Goal: Task Accomplishment & Management: Manage account settings

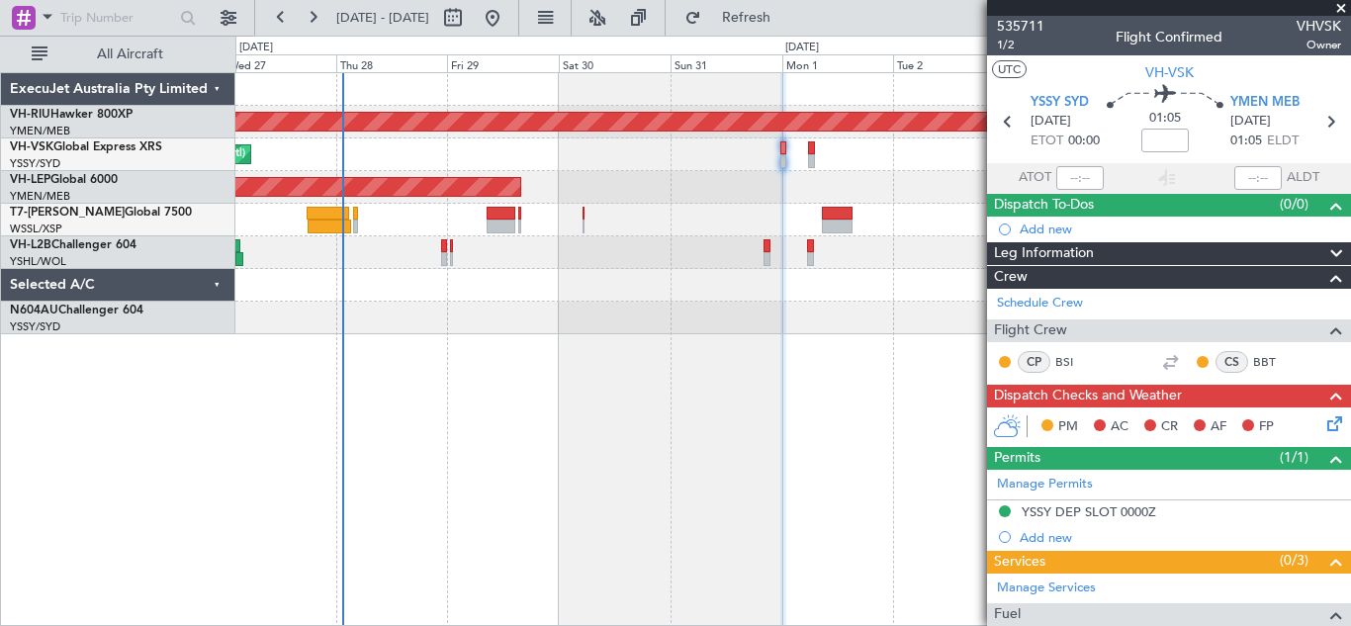
scroll to position [223, 0]
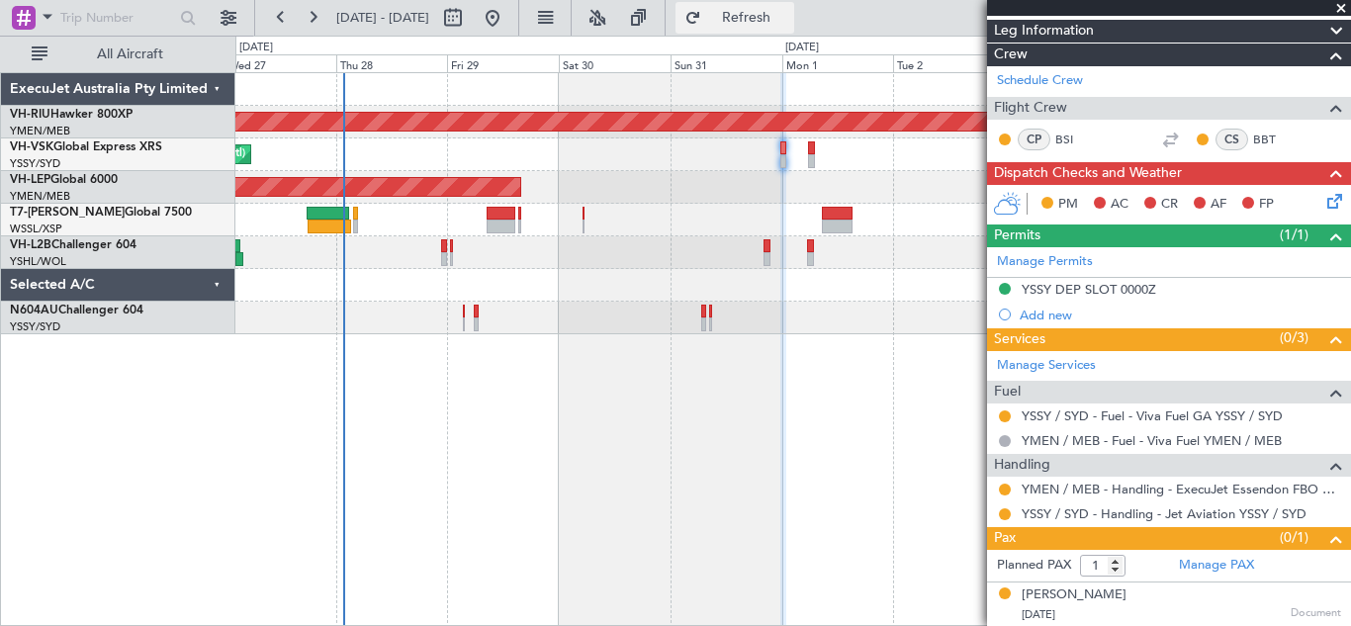
click at [788, 13] on span "Refresh" at bounding box center [746, 18] width 83 height 14
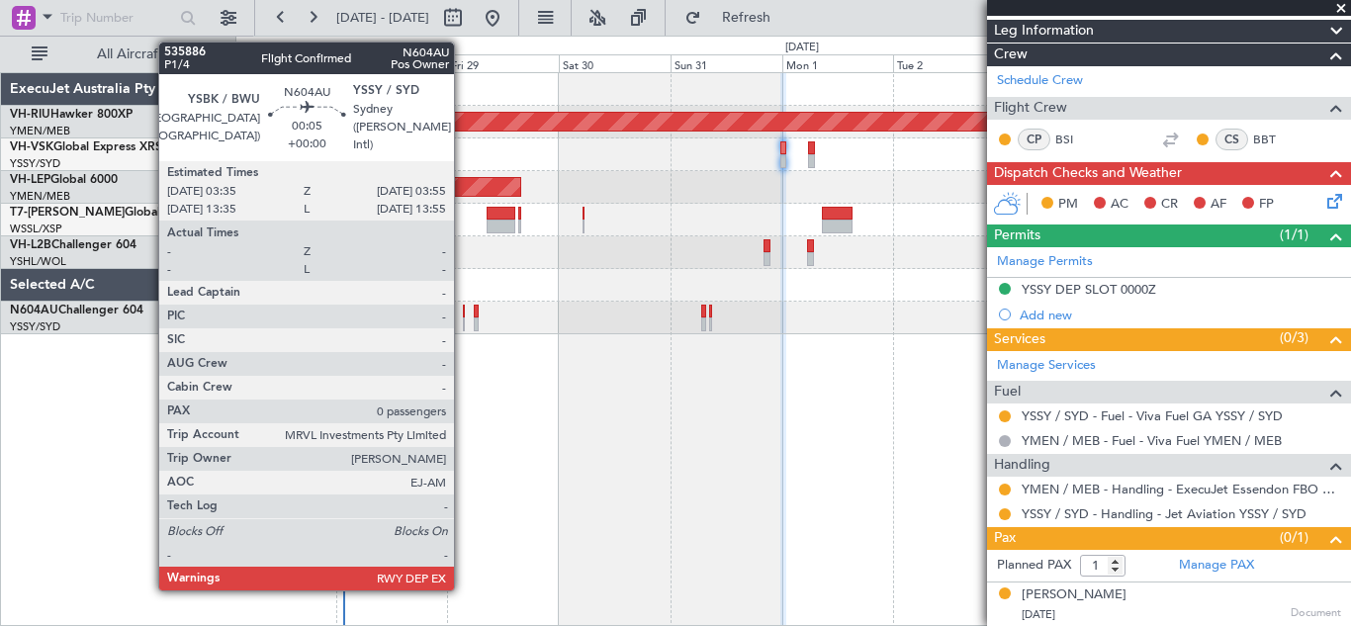
click at [463, 319] on div at bounding box center [464, 325] width 2 height 14
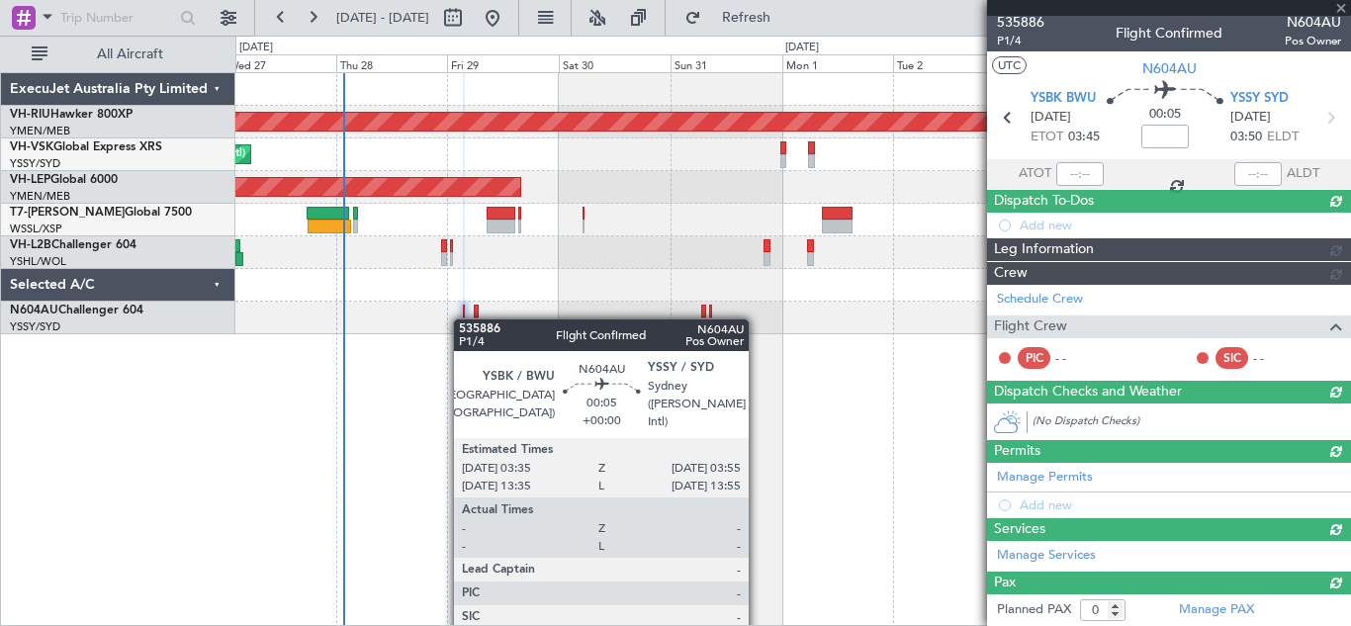
scroll to position [153, 0]
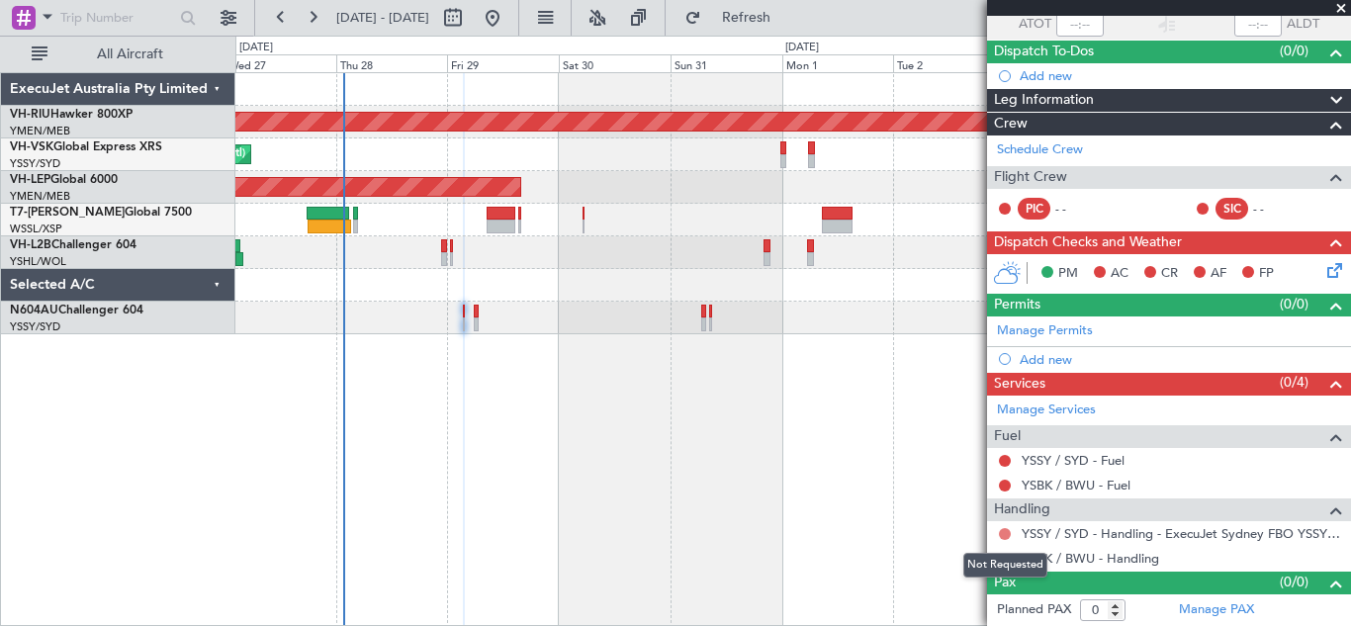
click at [1003, 530] on button at bounding box center [1005, 534] width 12 height 12
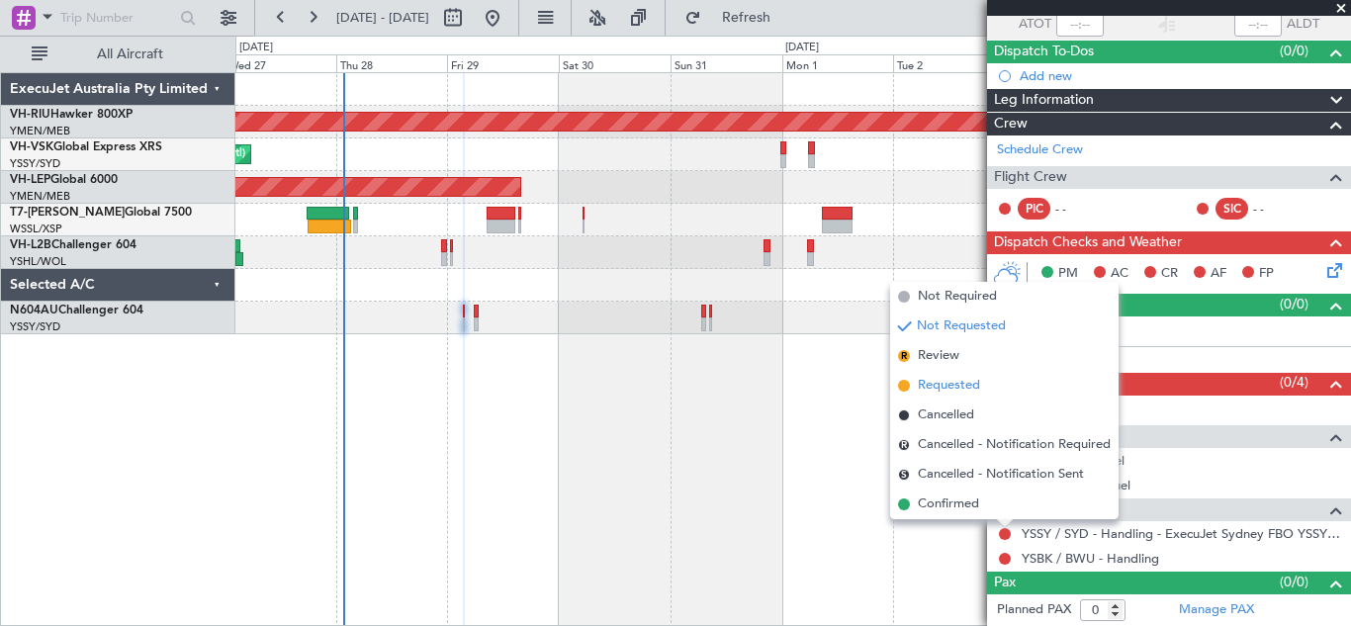
click at [937, 388] on span "Requested" at bounding box center [949, 386] width 62 height 20
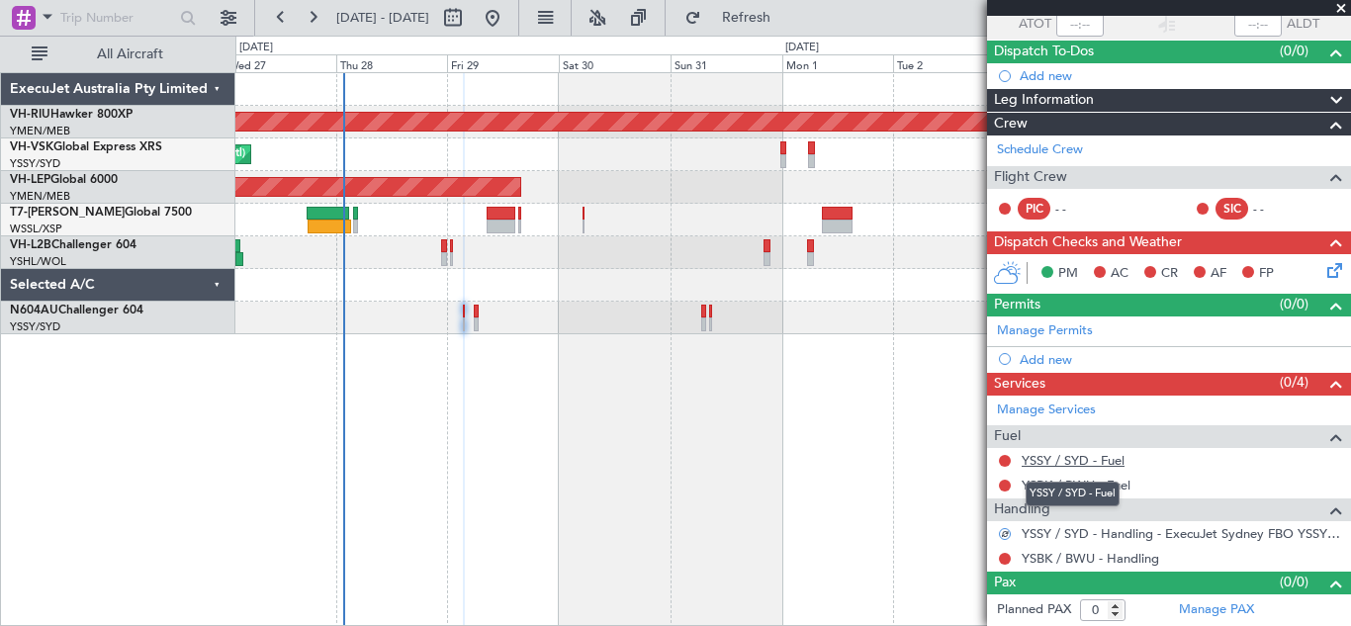
click at [1067, 458] on link "YSSY / SYD - Fuel" at bounding box center [1073, 460] width 103 height 17
click at [788, 22] on span "Refresh" at bounding box center [746, 18] width 83 height 14
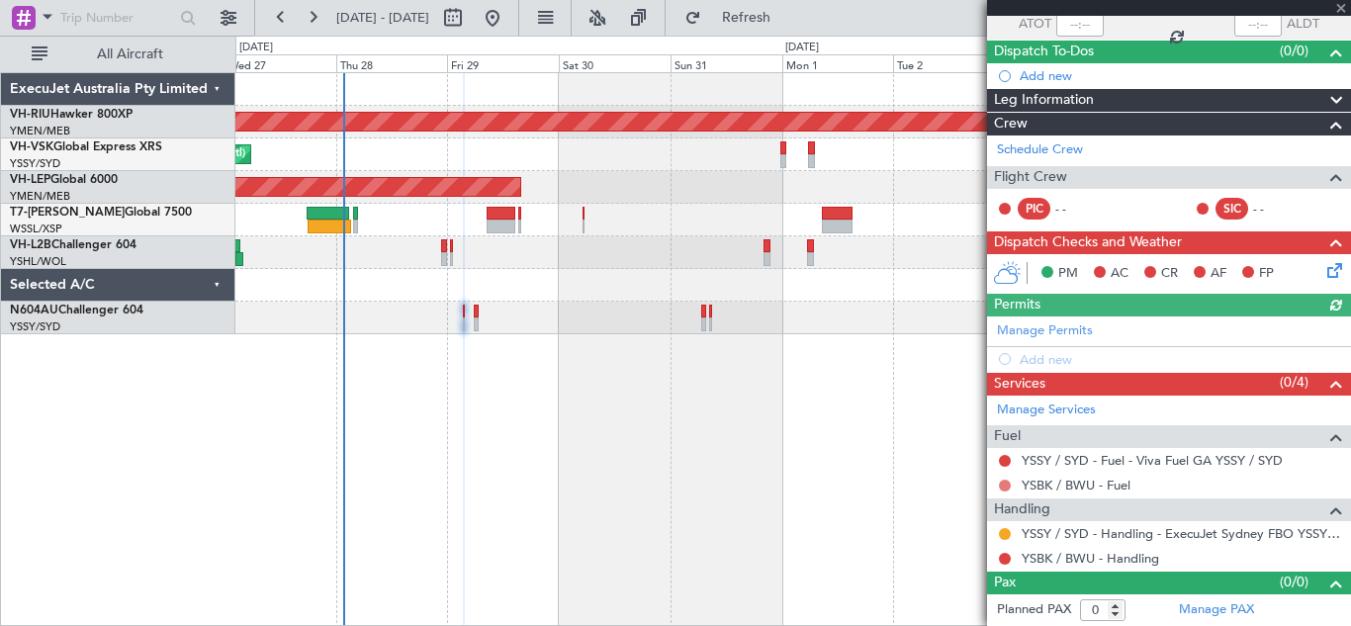
click at [1003, 485] on button at bounding box center [1005, 486] width 12 height 12
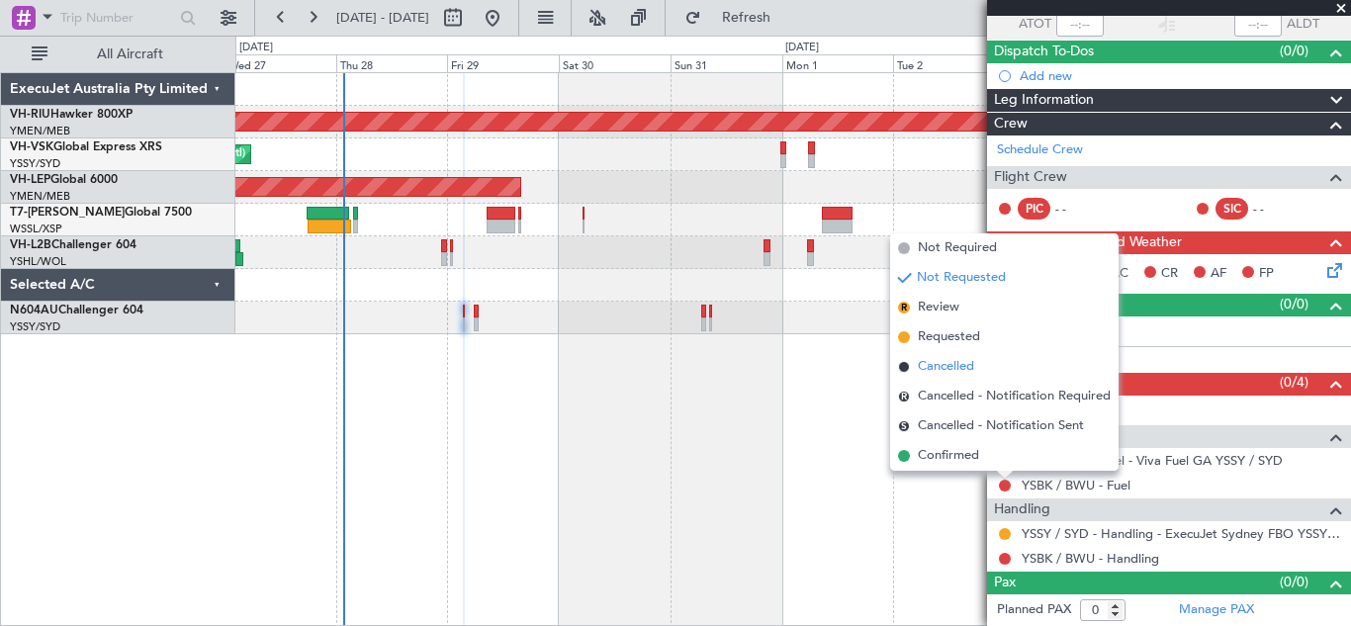
click at [942, 369] on span "Cancelled" at bounding box center [946, 367] width 56 height 20
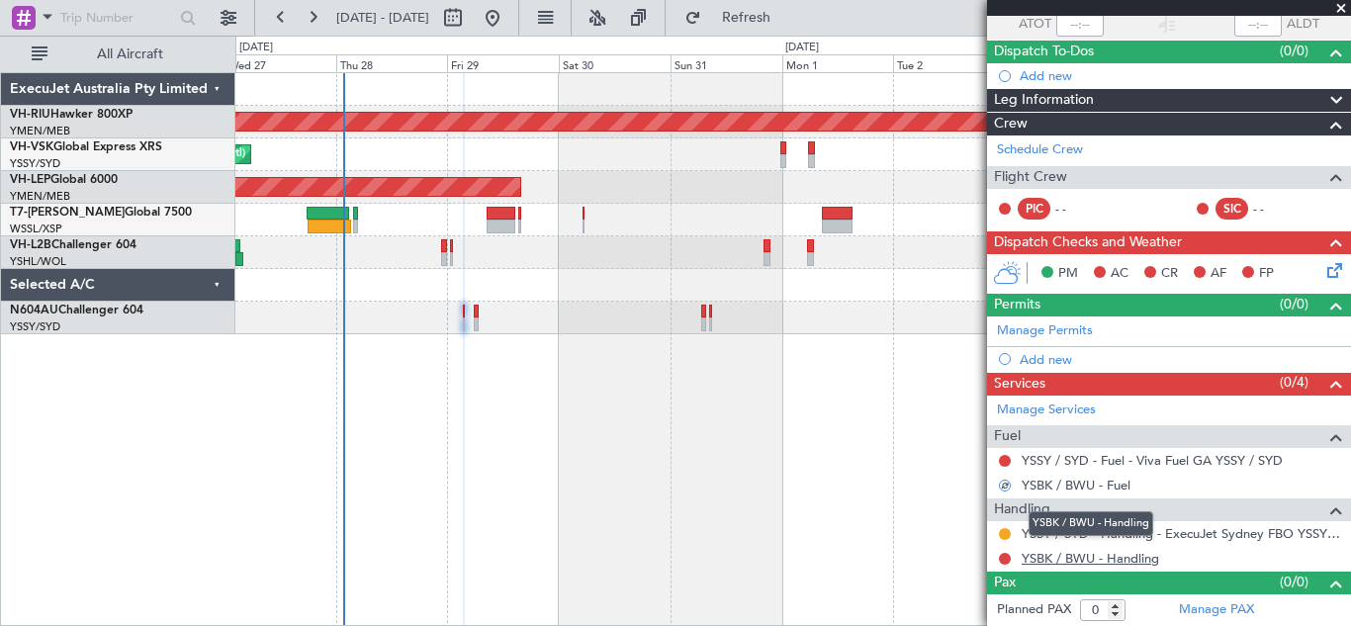
click at [1062, 558] on link "YSBK / BWU - Handling" at bounding box center [1091, 558] width 138 height 17
click at [1004, 557] on button at bounding box center [1005, 559] width 12 height 12
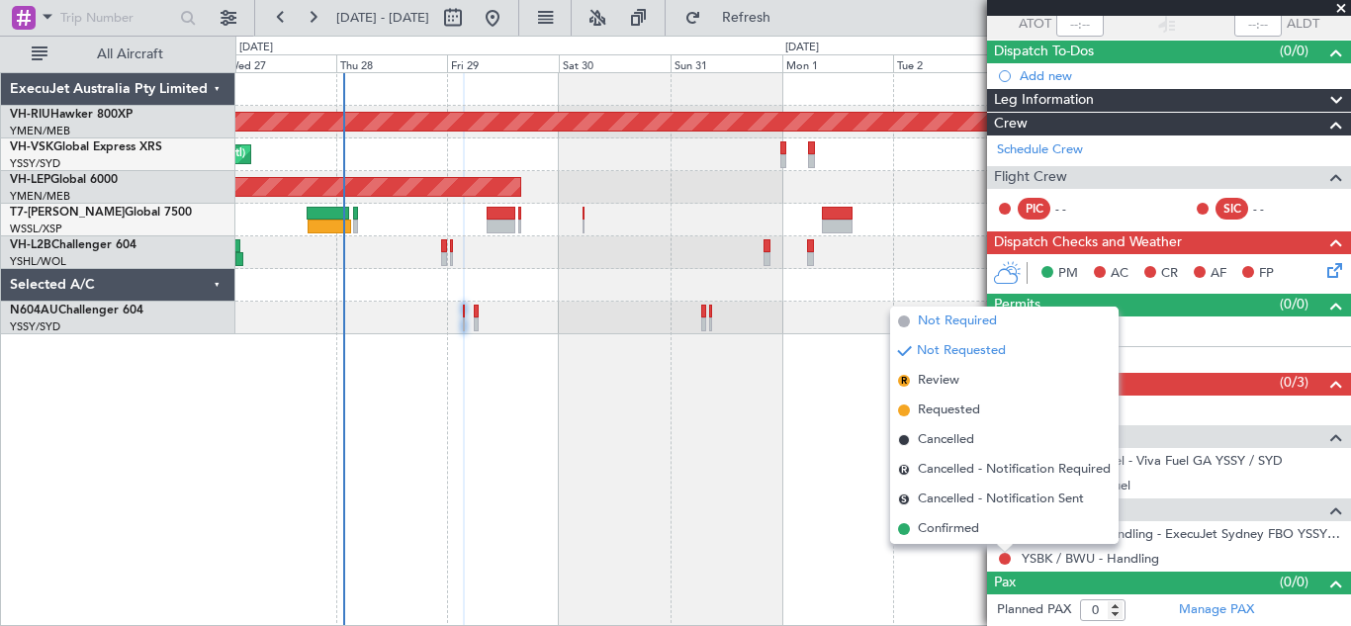
click at [949, 315] on span "Not Required" at bounding box center [957, 322] width 79 height 20
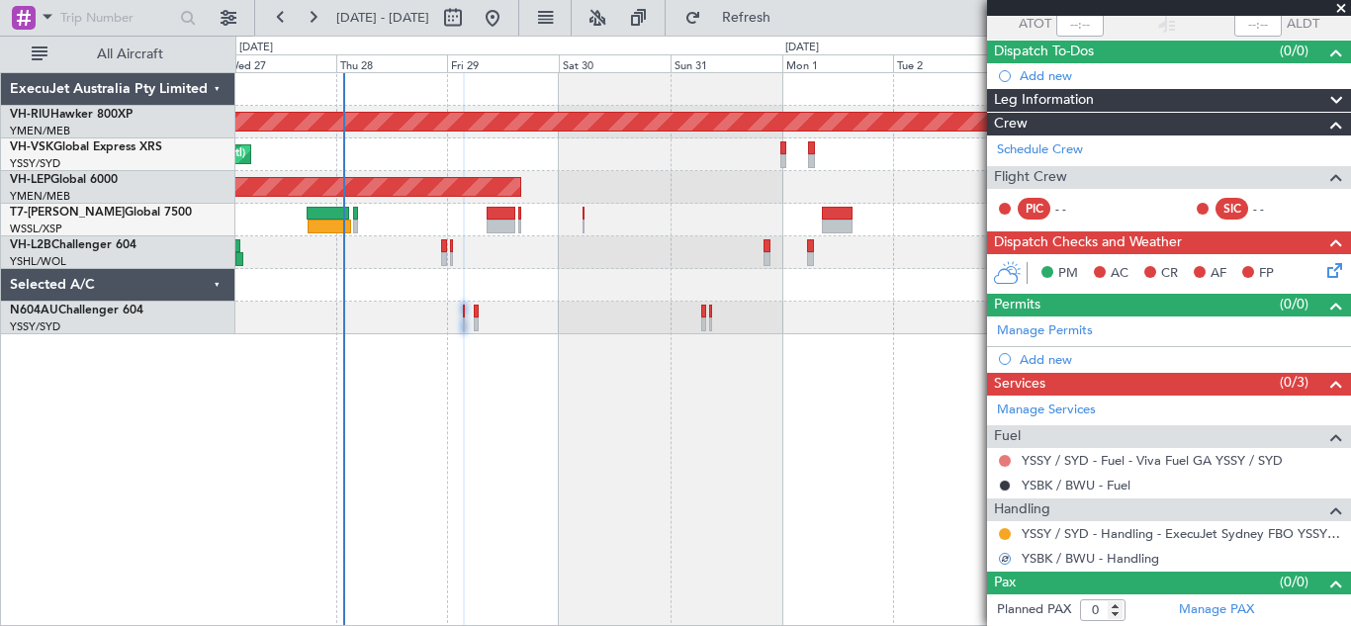
click at [1003, 459] on button at bounding box center [1005, 461] width 12 height 12
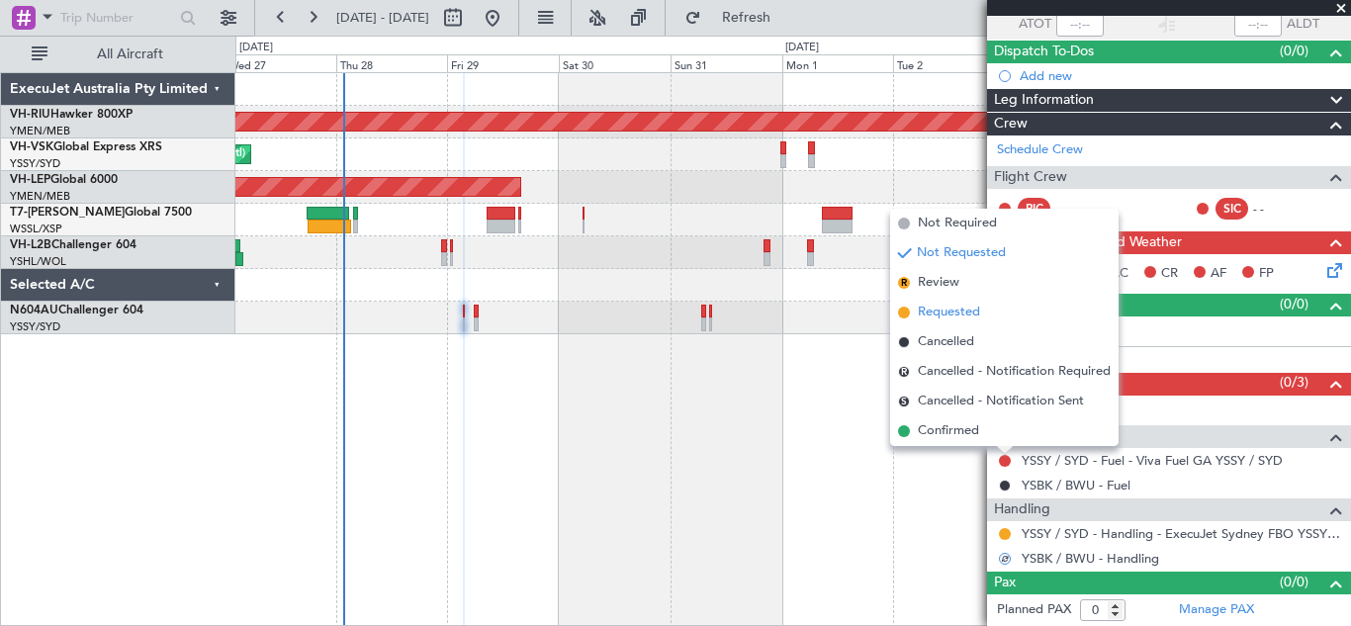
click at [948, 309] on span "Requested" at bounding box center [949, 313] width 62 height 20
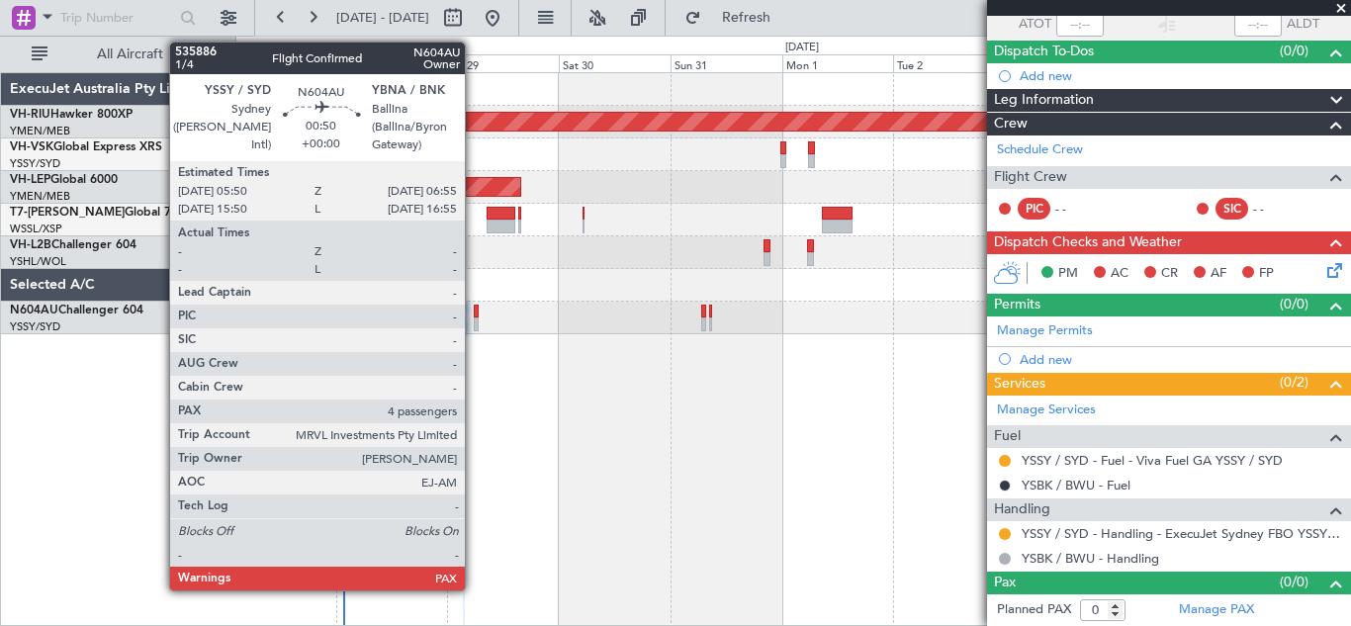
click at [474, 316] on div at bounding box center [477, 312] width 6 height 14
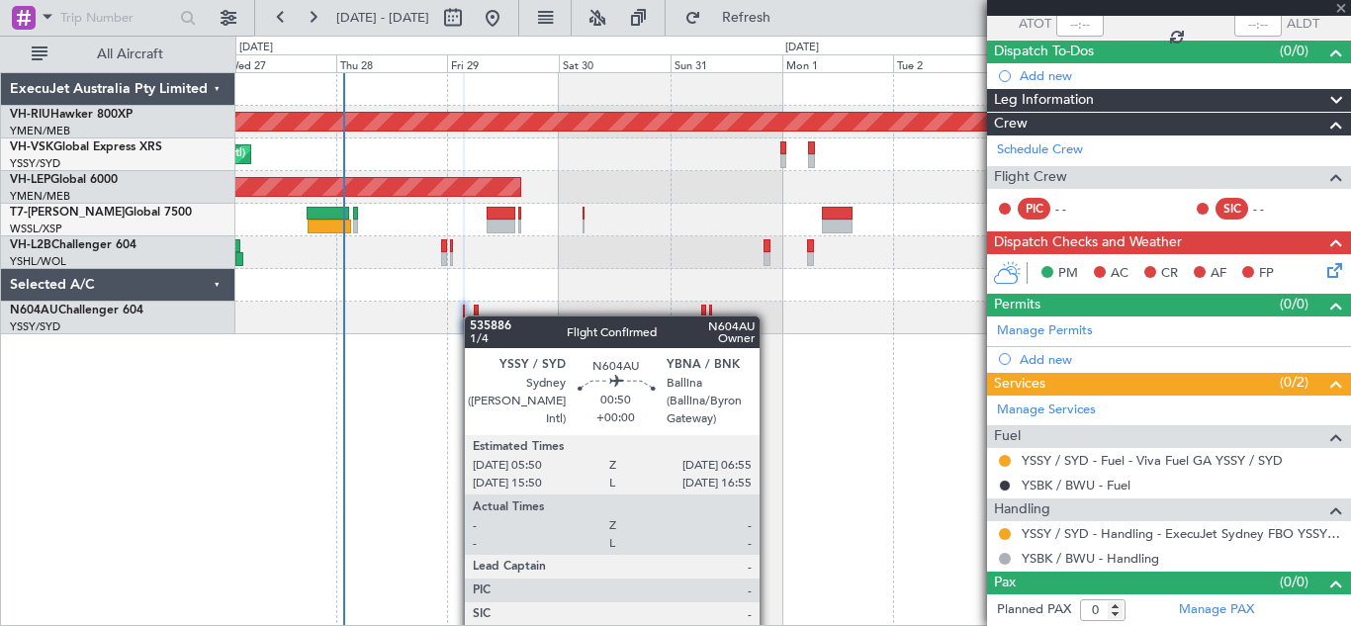
type input "4"
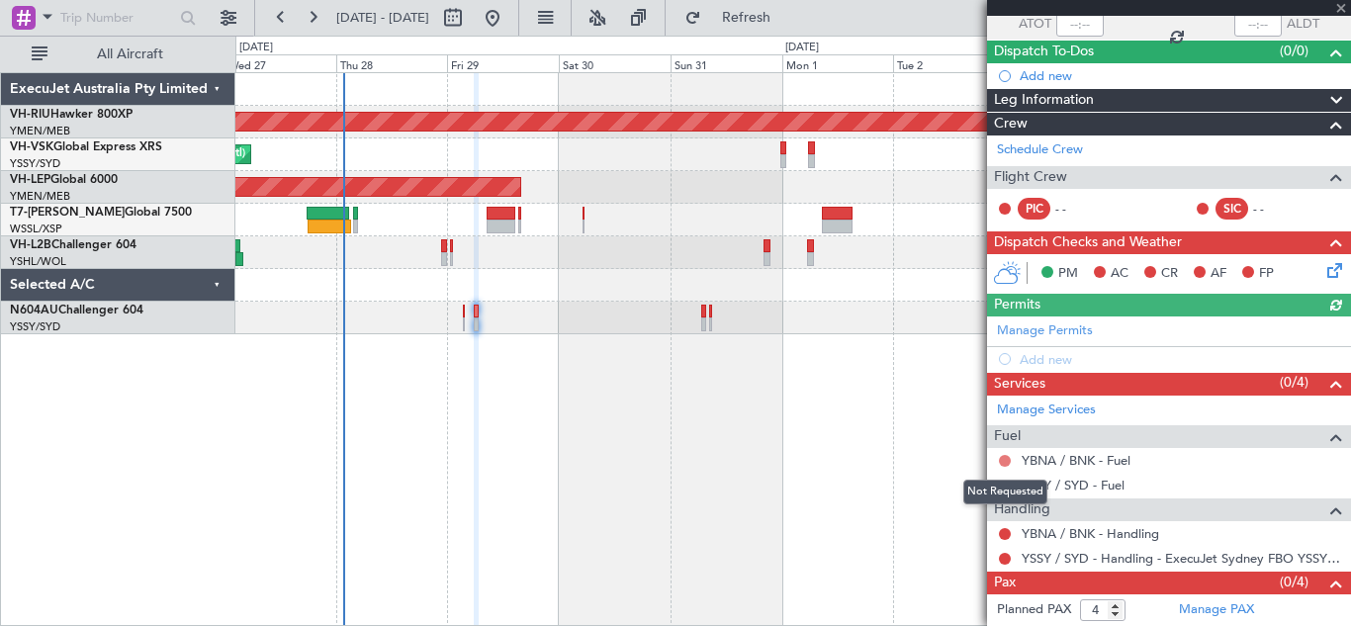
click at [1002, 459] on button at bounding box center [1005, 461] width 12 height 12
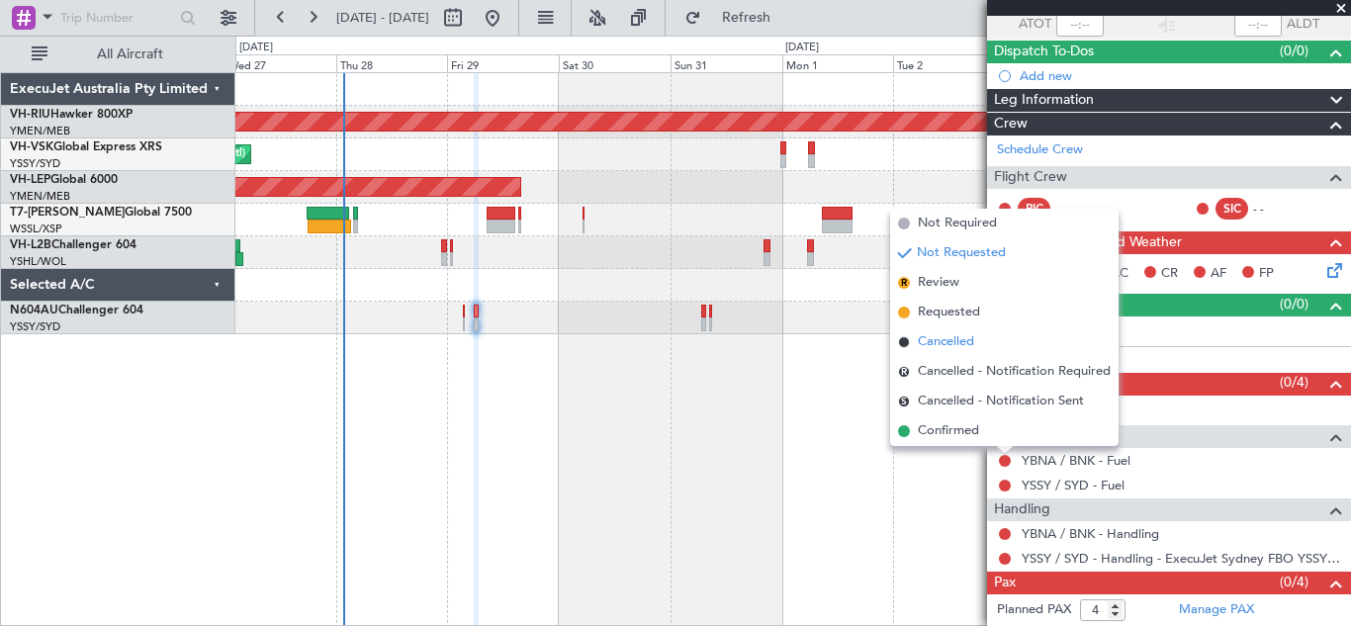
click at [937, 338] on span "Cancelled" at bounding box center [946, 342] width 56 height 20
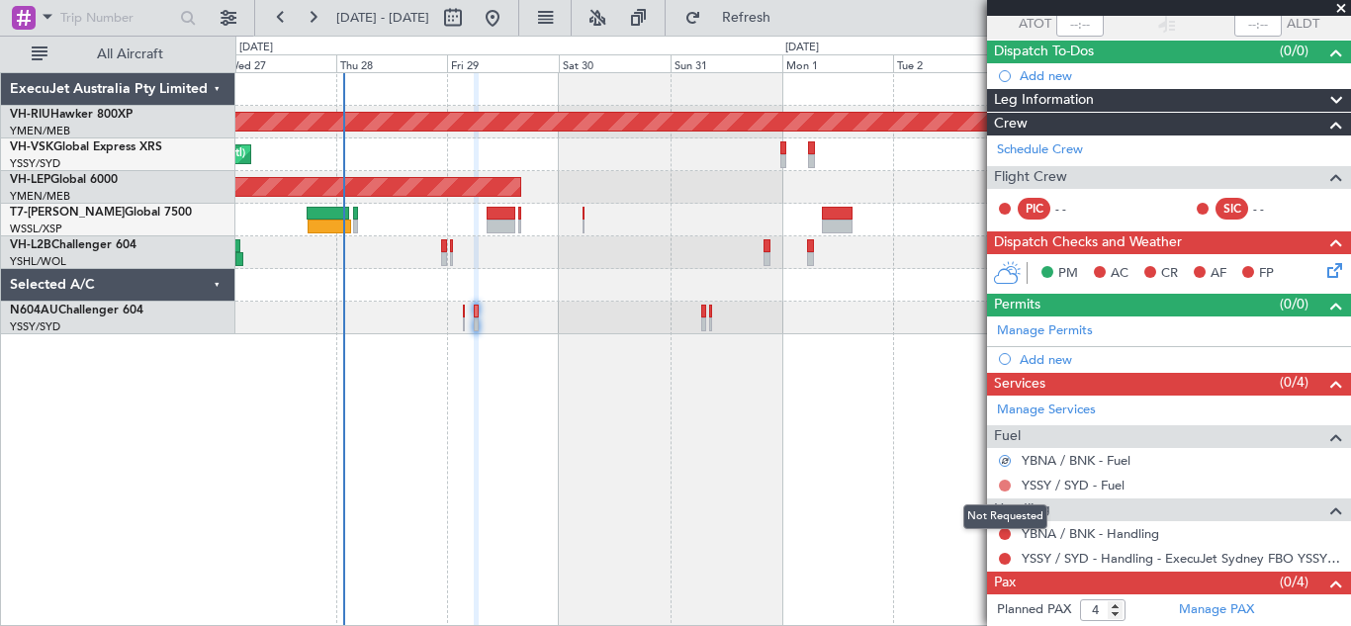
click at [1005, 485] on button at bounding box center [1005, 486] width 12 height 12
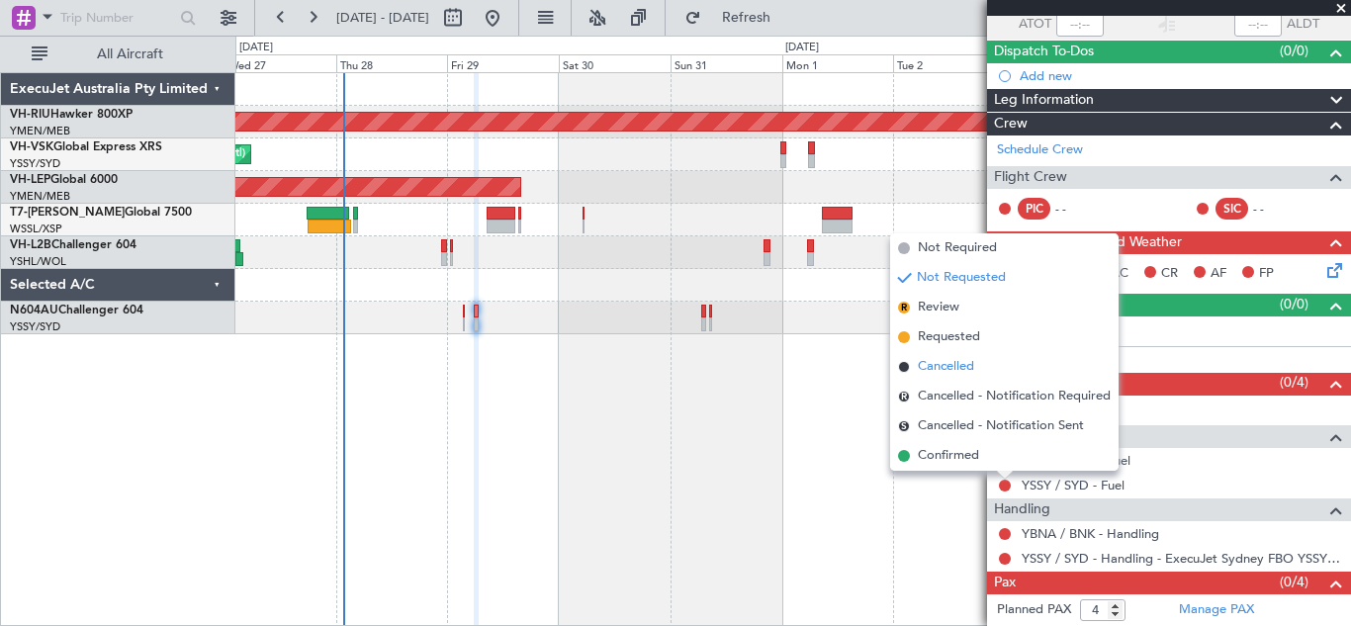
click at [944, 361] on span "Cancelled" at bounding box center [946, 367] width 56 height 20
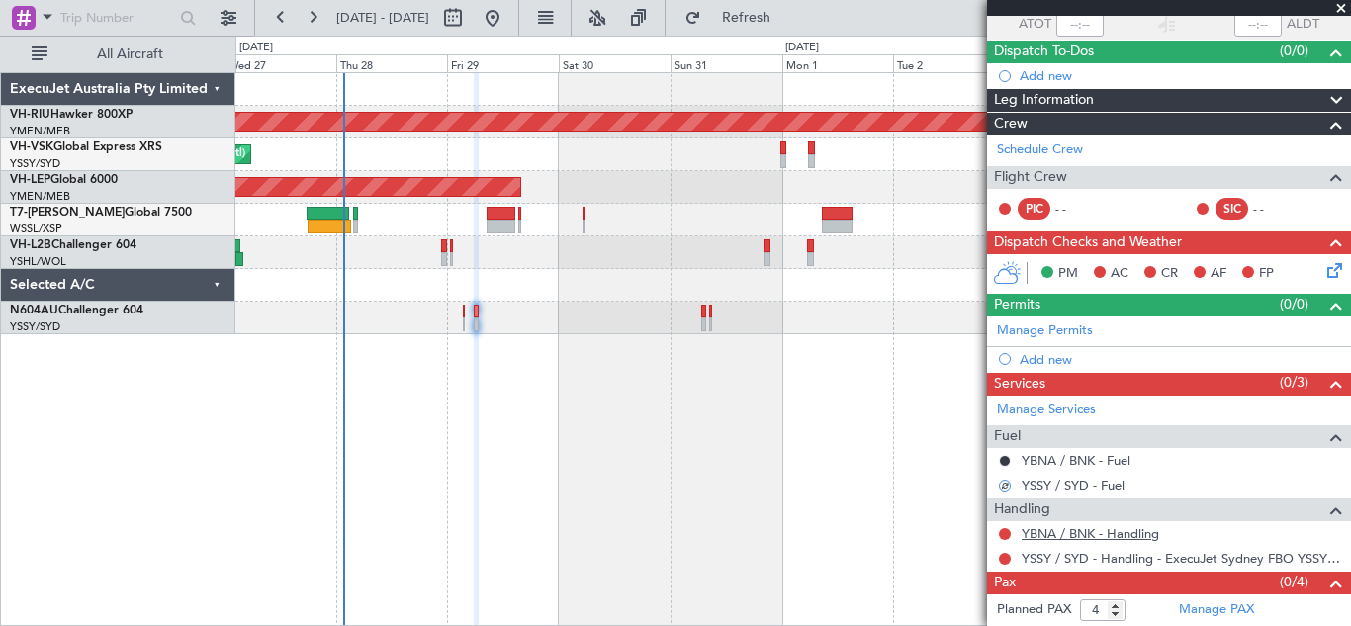
click at [1057, 533] on link "YBNA / BNK - Handling" at bounding box center [1091, 533] width 138 height 17
click at [788, 14] on span "Refresh" at bounding box center [746, 18] width 83 height 14
click at [1004, 534] on button at bounding box center [1005, 534] width 12 height 12
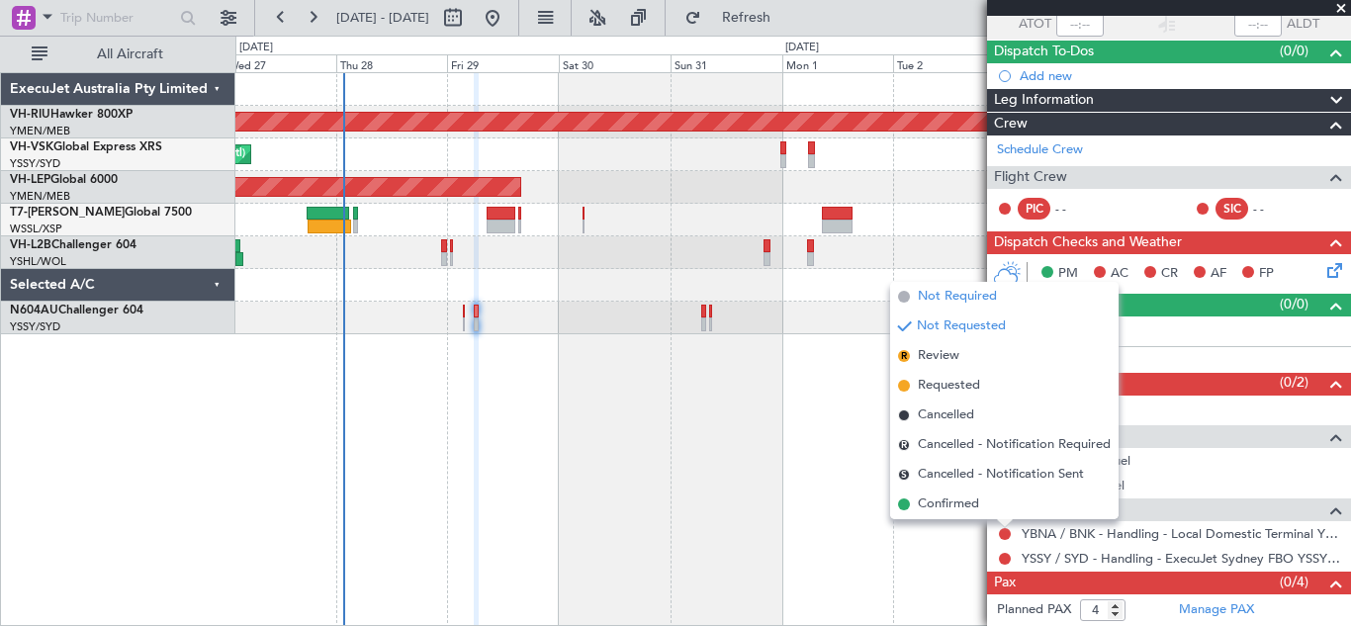
click at [935, 293] on span "Not Required" at bounding box center [957, 297] width 79 height 20
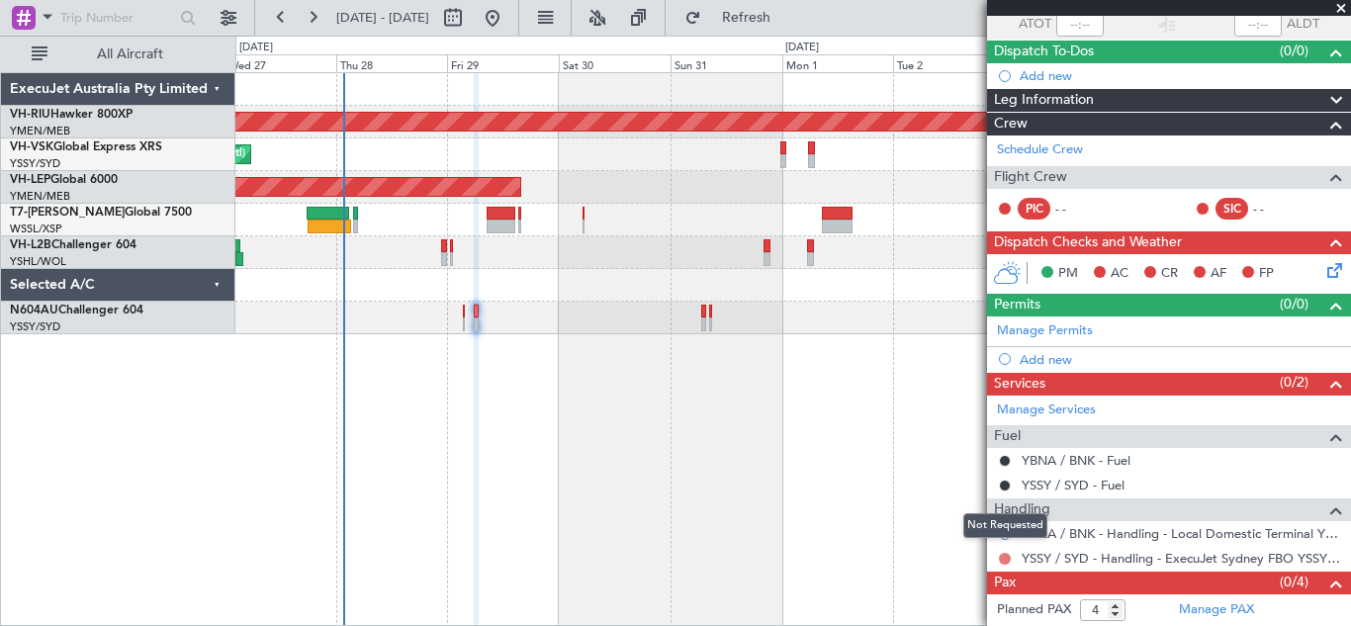
click at [1008, 556] on button at bounding box center [1005, 559] width 12 height 12
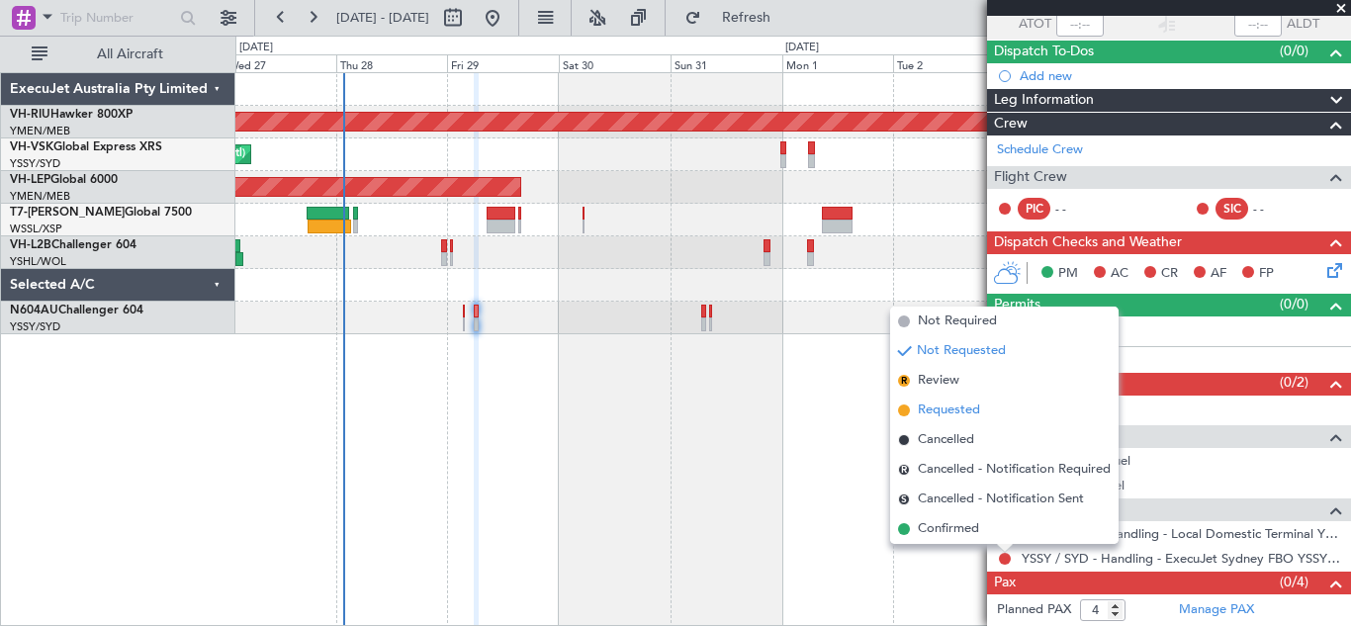
click at [949, 407] on span "Requested" at bounding box center [949, 411] width 62 height 20
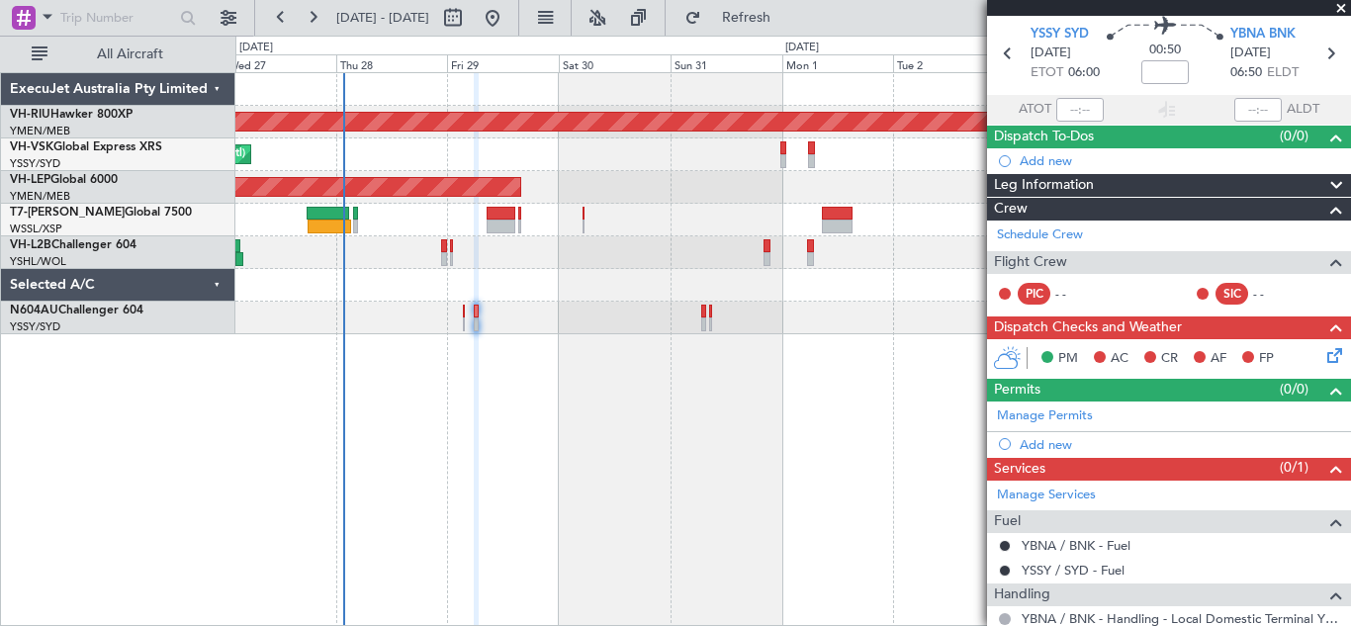
scroll to position [73, 0]
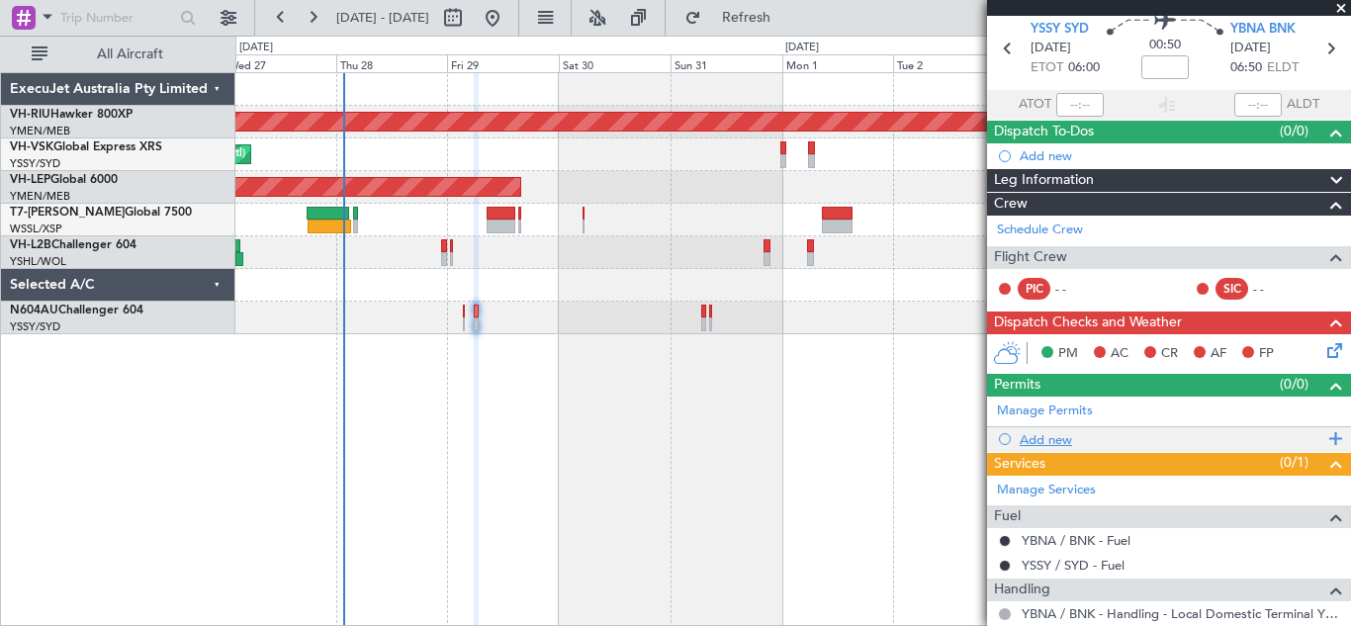
click at [1324, 437] on span at bounding box center [1333, 439] width 18 height 26
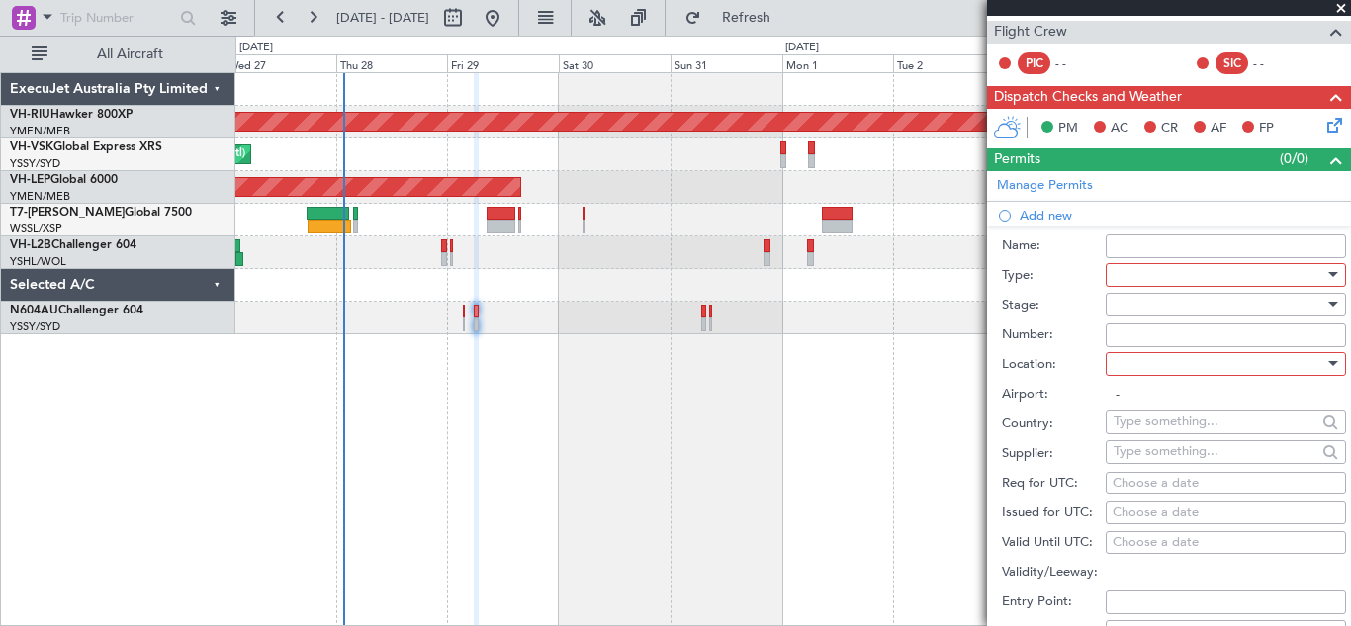
scroll to position [311, 0]
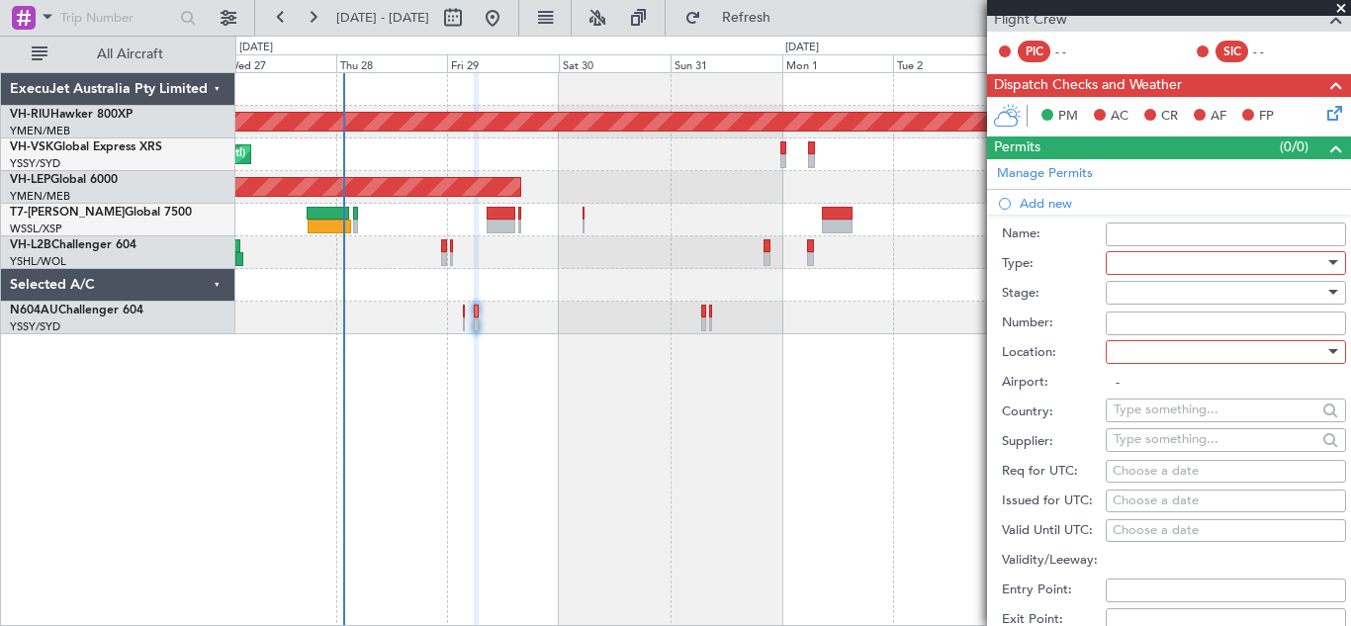
click at [1329, 260] on div at bounding box center [1334, 262] width 10 height 5
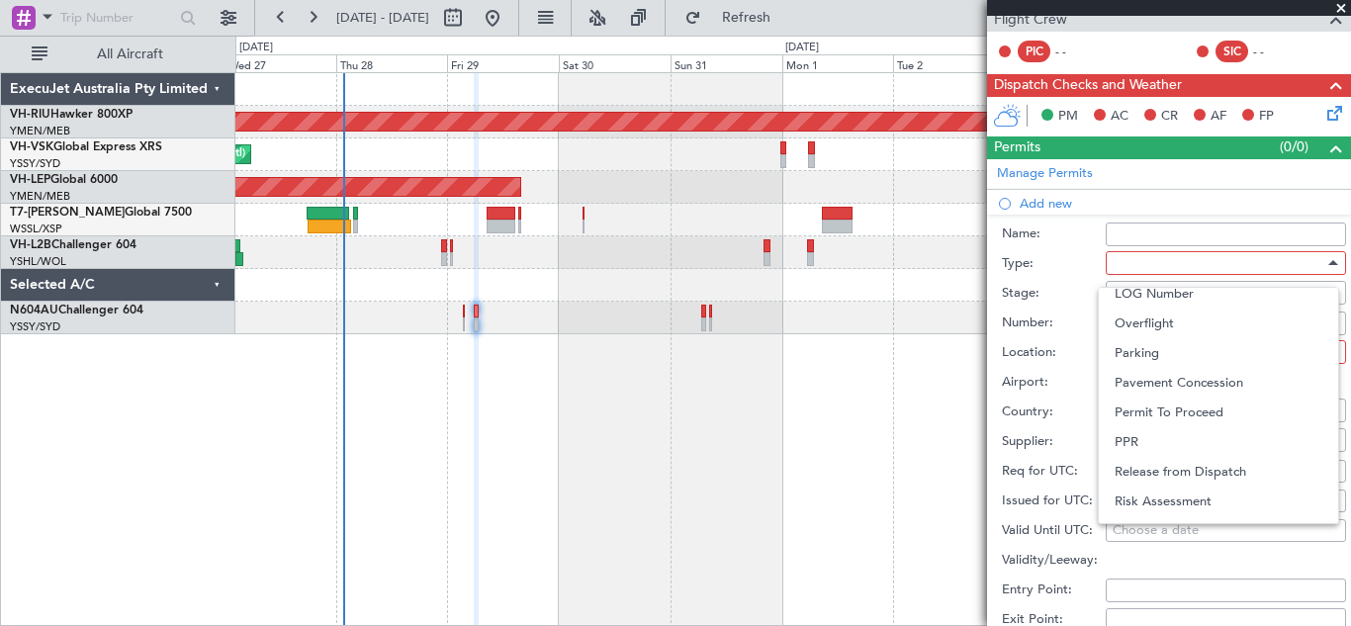
scroll to position [596, 0]
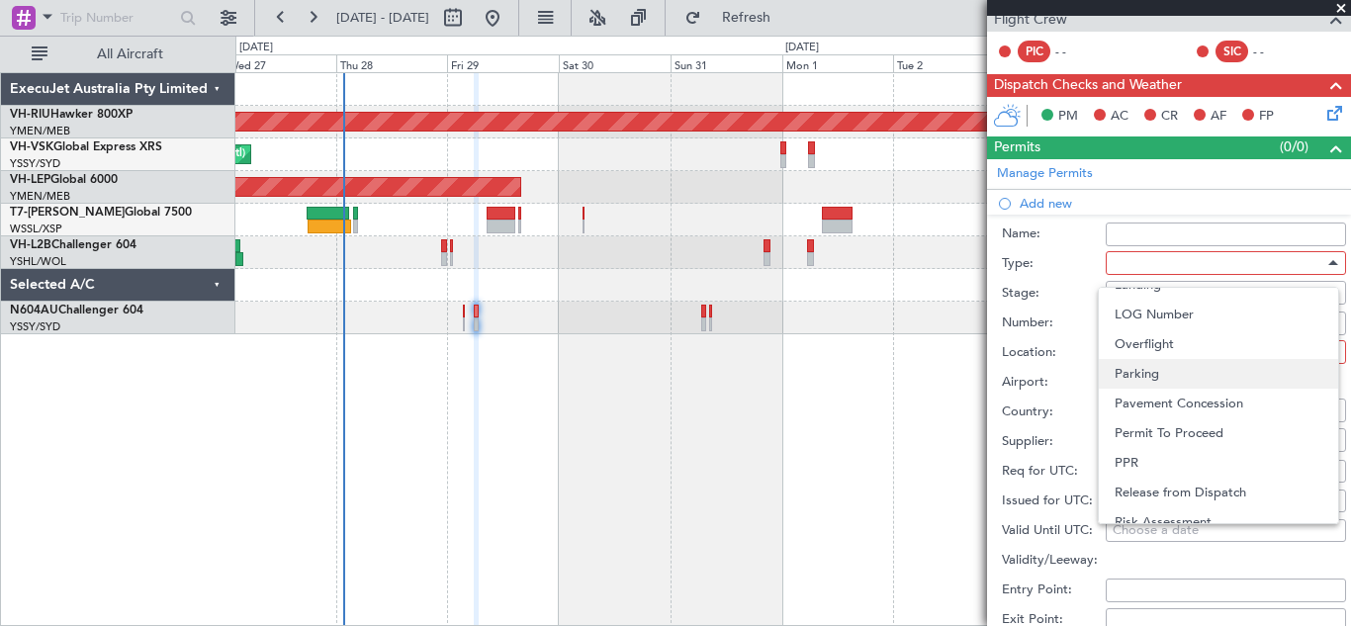
click at [1173, 374] on span "Parking" at bounding box center [1219, 374] width 208 height 30
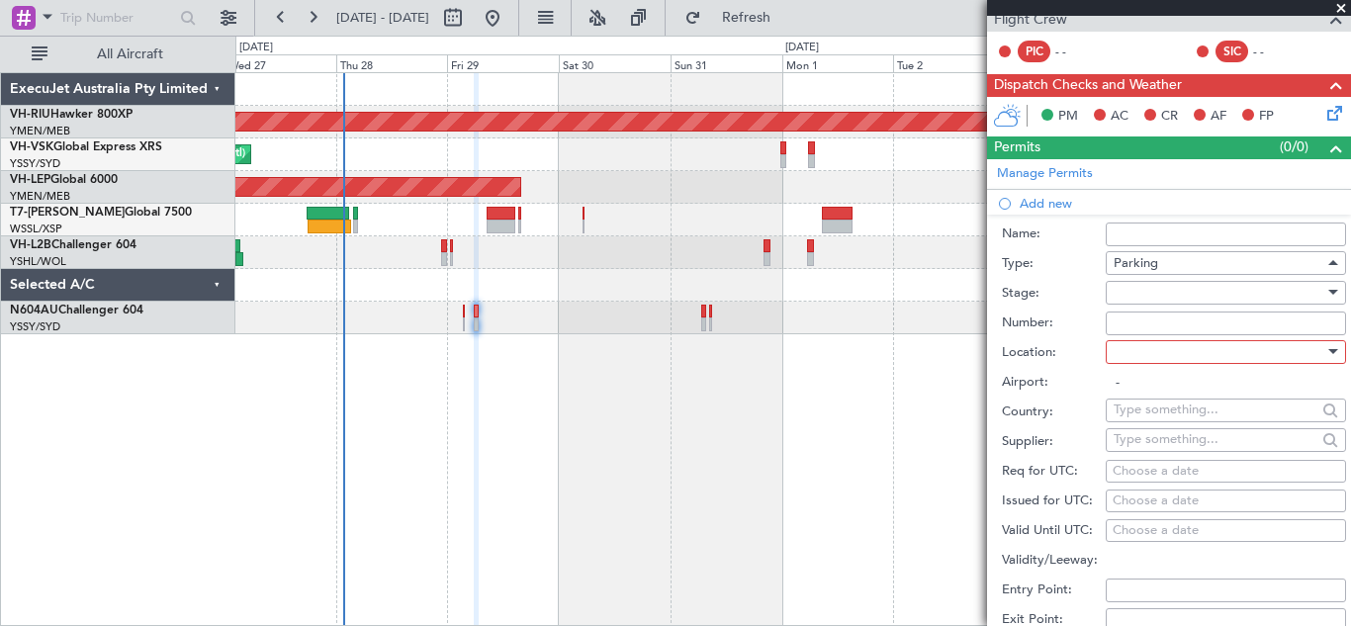
scroll to position [518, 0]
click at [1329, 292] on div at bounding box center [1334, 292] width 10 height 5
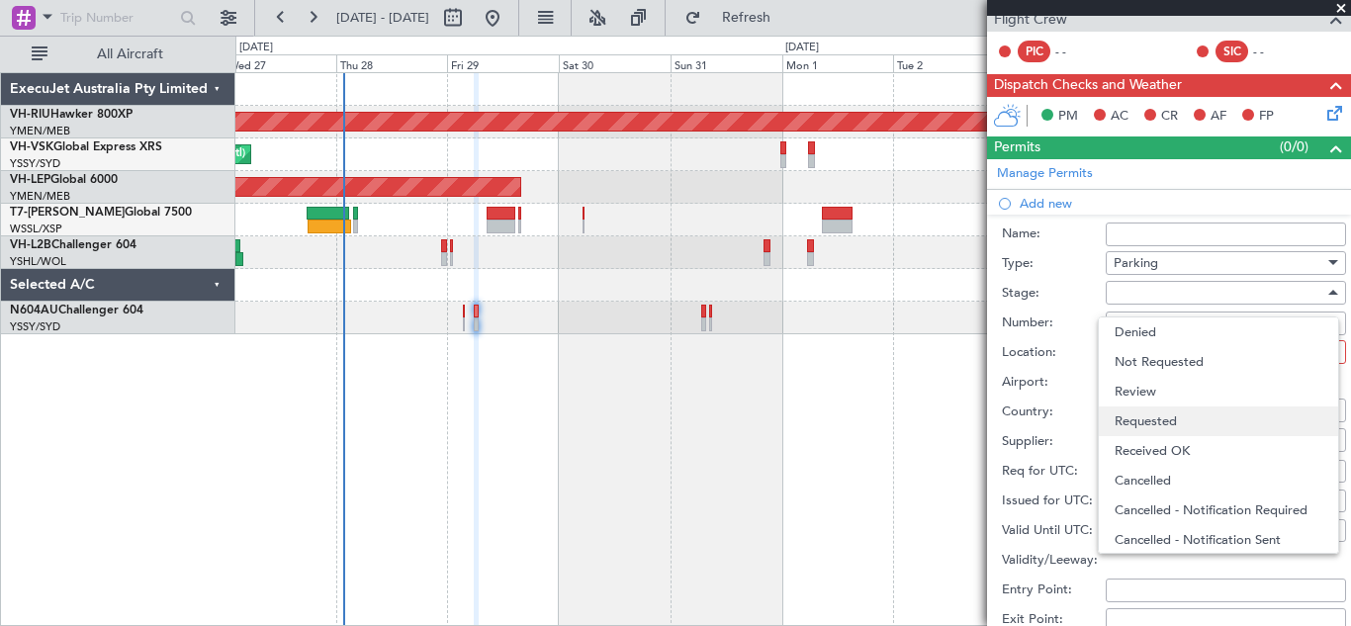
click at [1200, 417] on span "Requested" at bounding box center [1219, 422] width 208 height 30
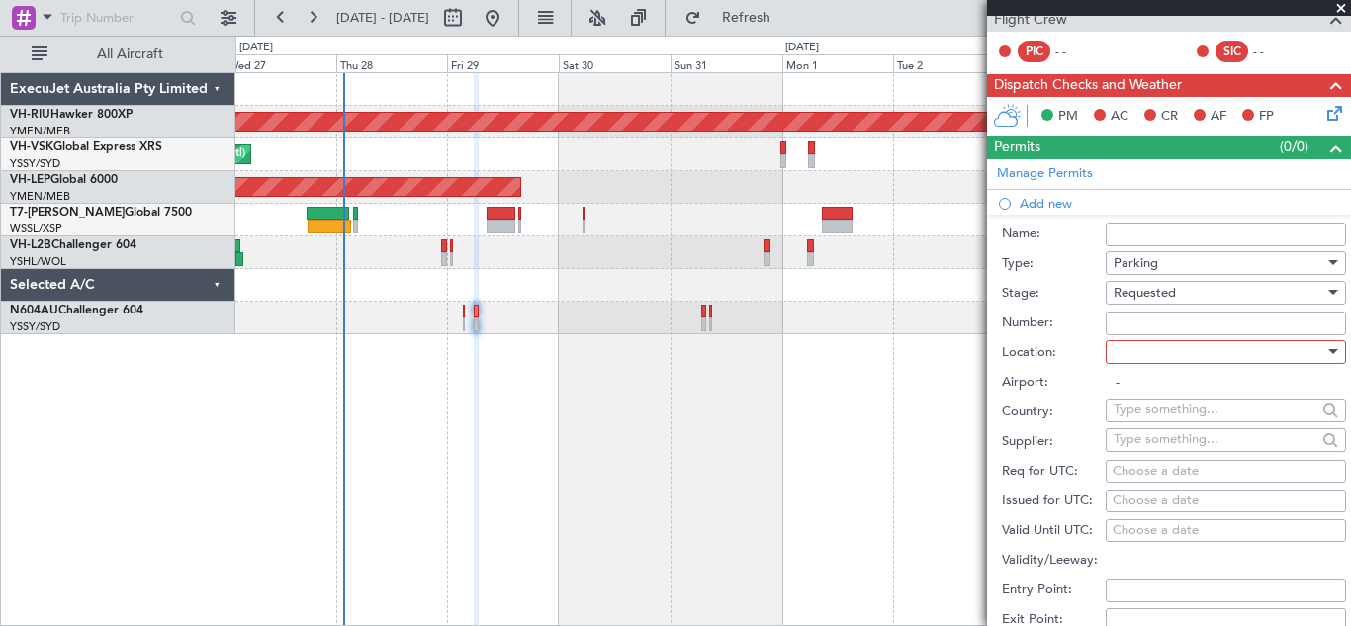
click at [1329, 352] on div at bounding box center [1334, 351] width 10 height 5
click at [1166, 448] on span "Arrival" at bounding box center [1219, 451] width 208 height 30
type input "YBNA / BNK"
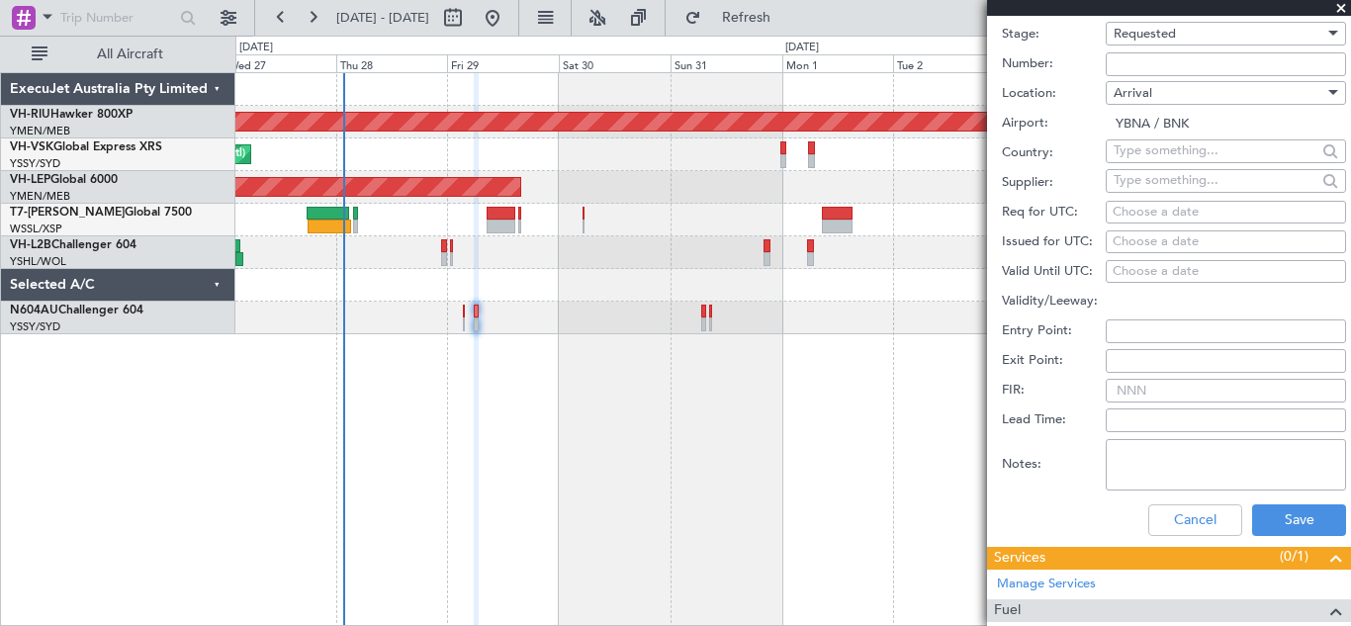
scroll to position [587, 0]
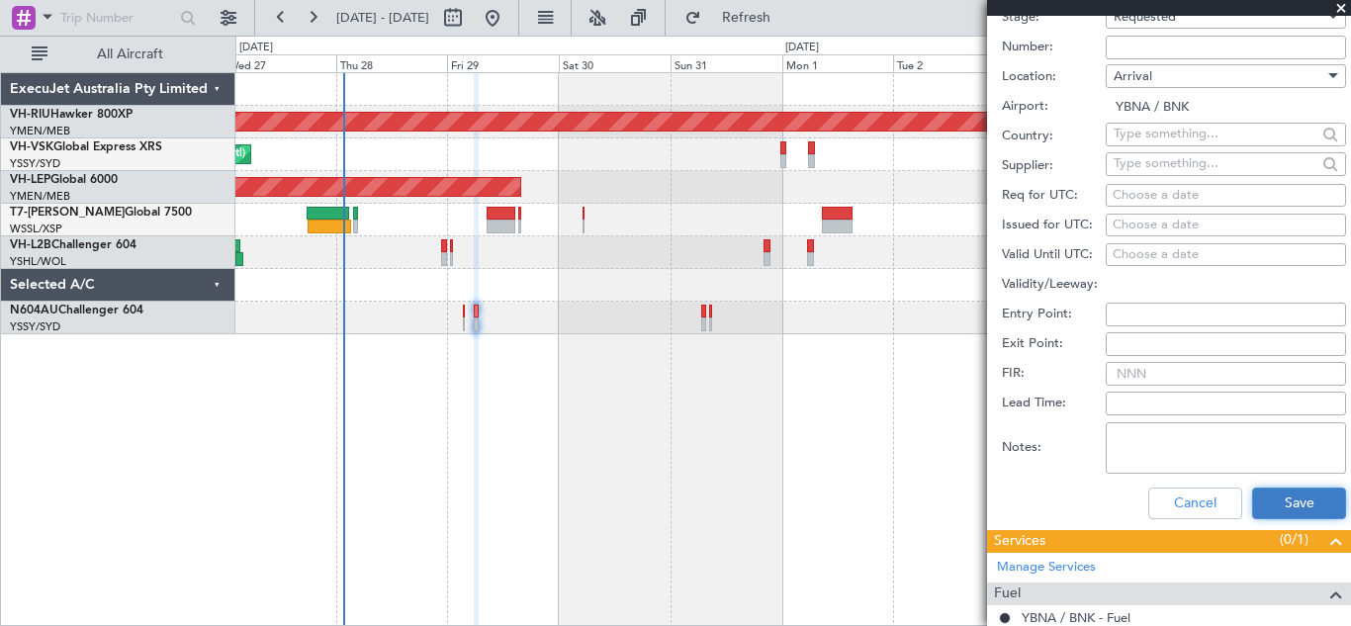
click at [1274, 506] on button "Save" at bounding box center [1299, 504] width 94 height 32
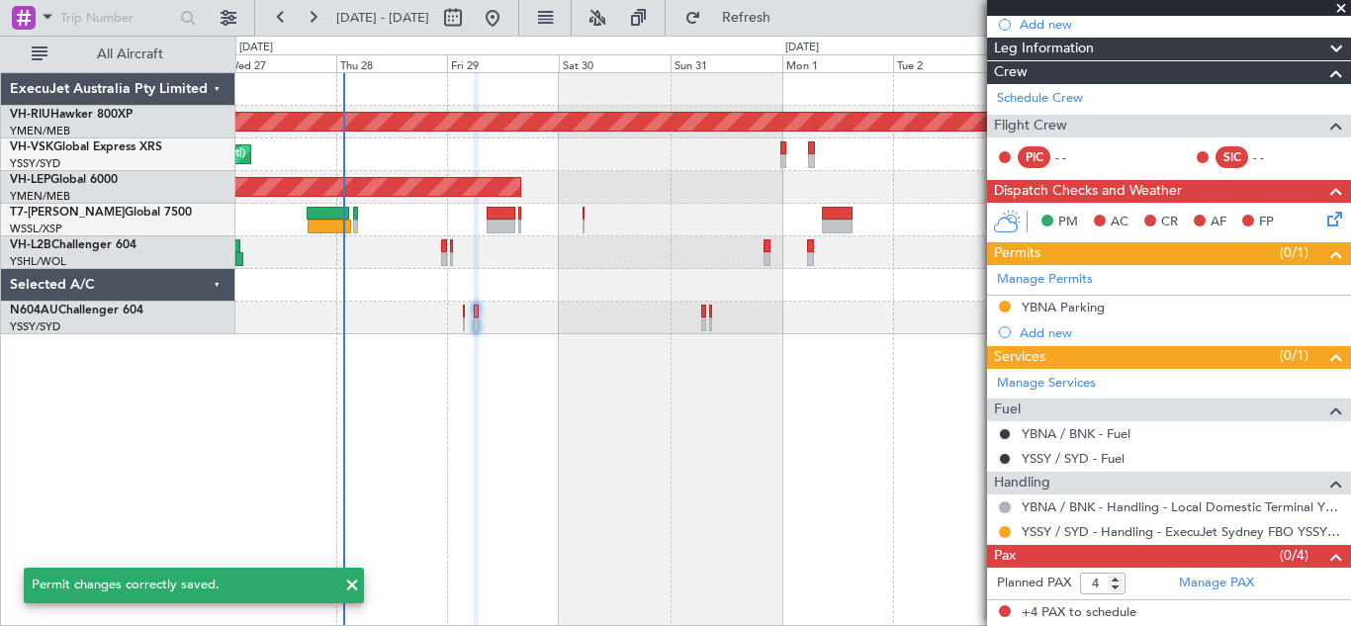
scroll to position [204, 0]
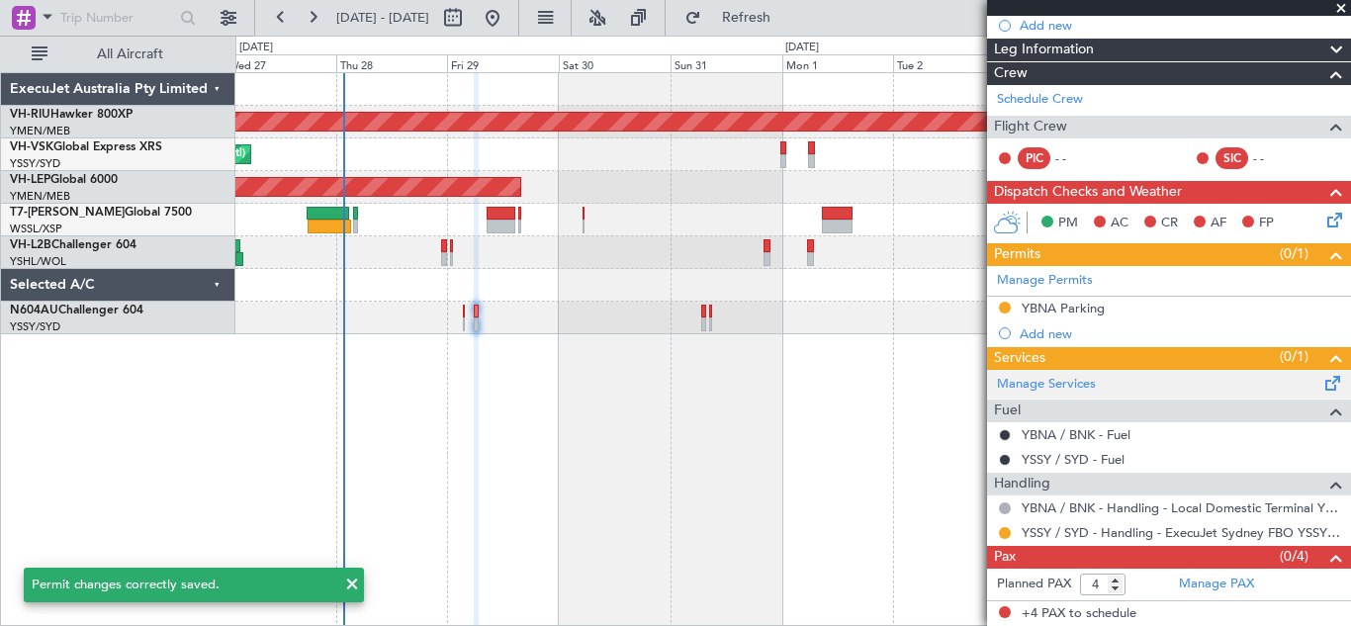
click at [1322, 385] on span at bounding box center [1334, 379] width 24 height 15
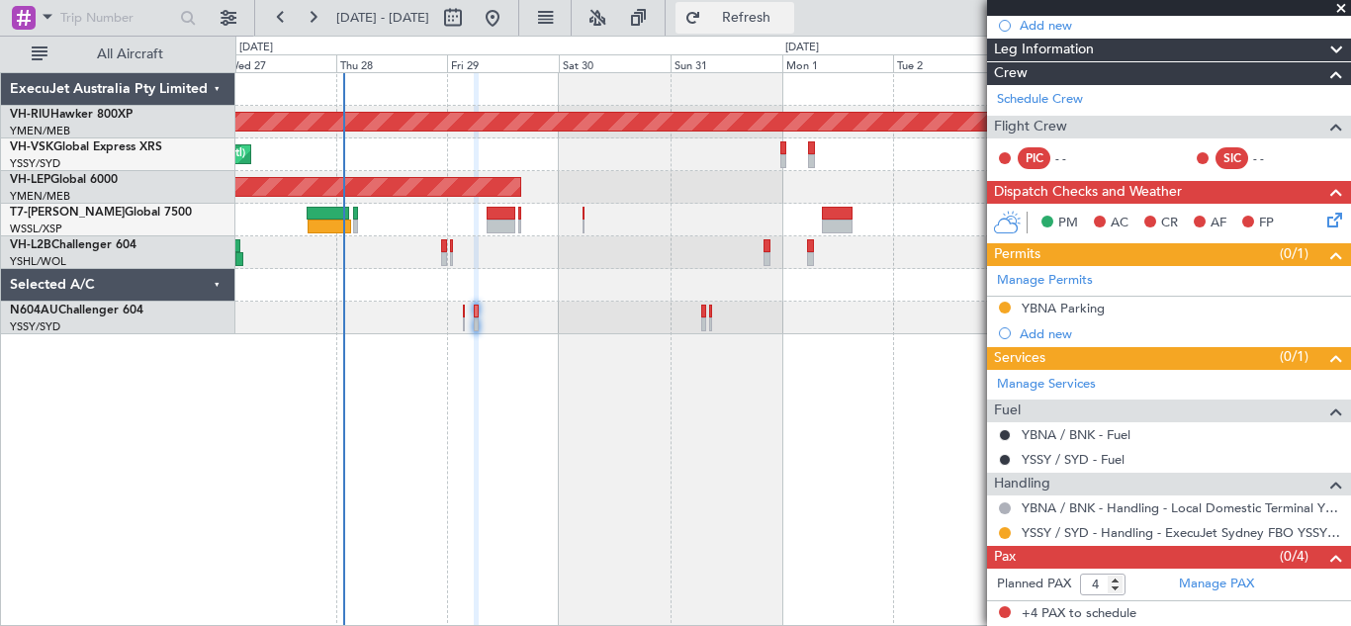
click at [788, 20] on span "Refresh" at bounding box center [746, 18] width 83 height 14
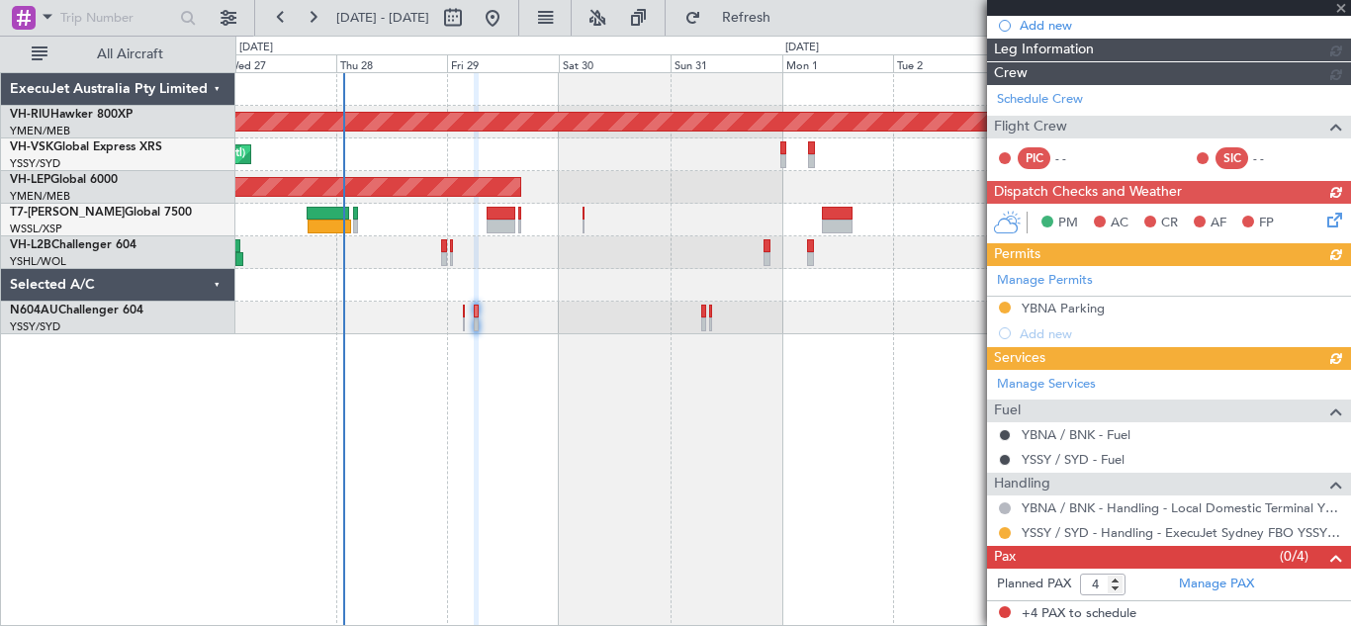
scroll to position [252, 0]
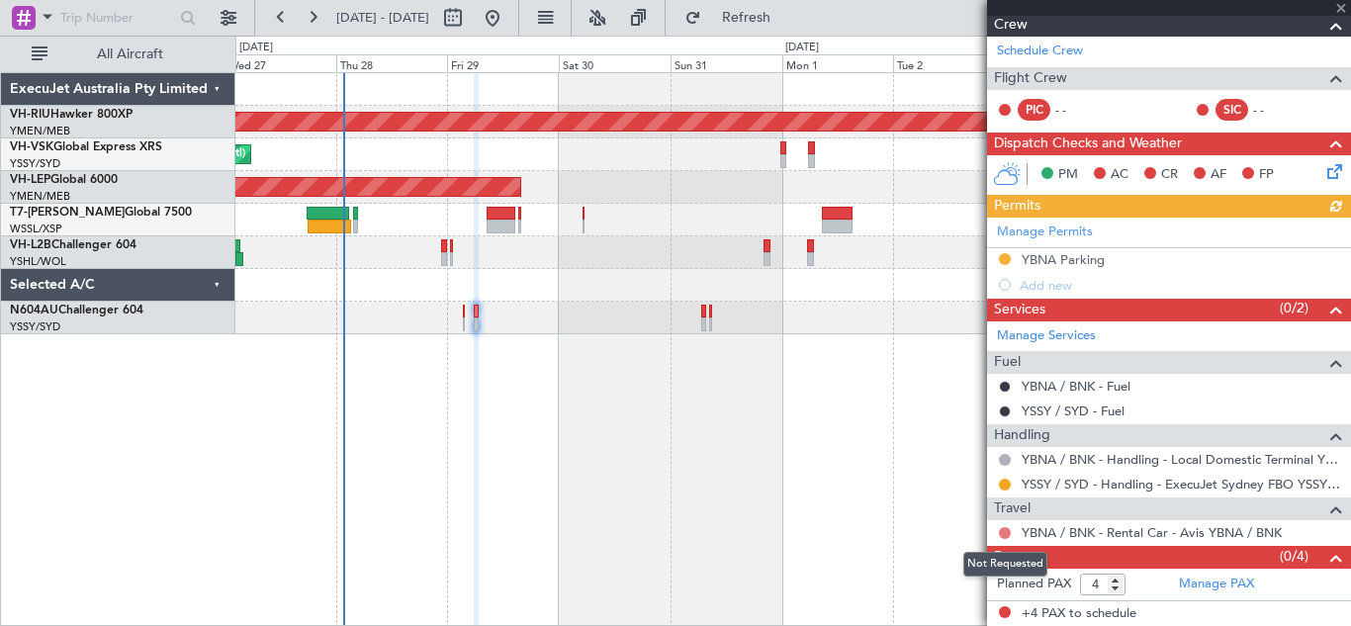
click at [1002, 530] on button at bounding box center [1005, 533] width 12 height 12
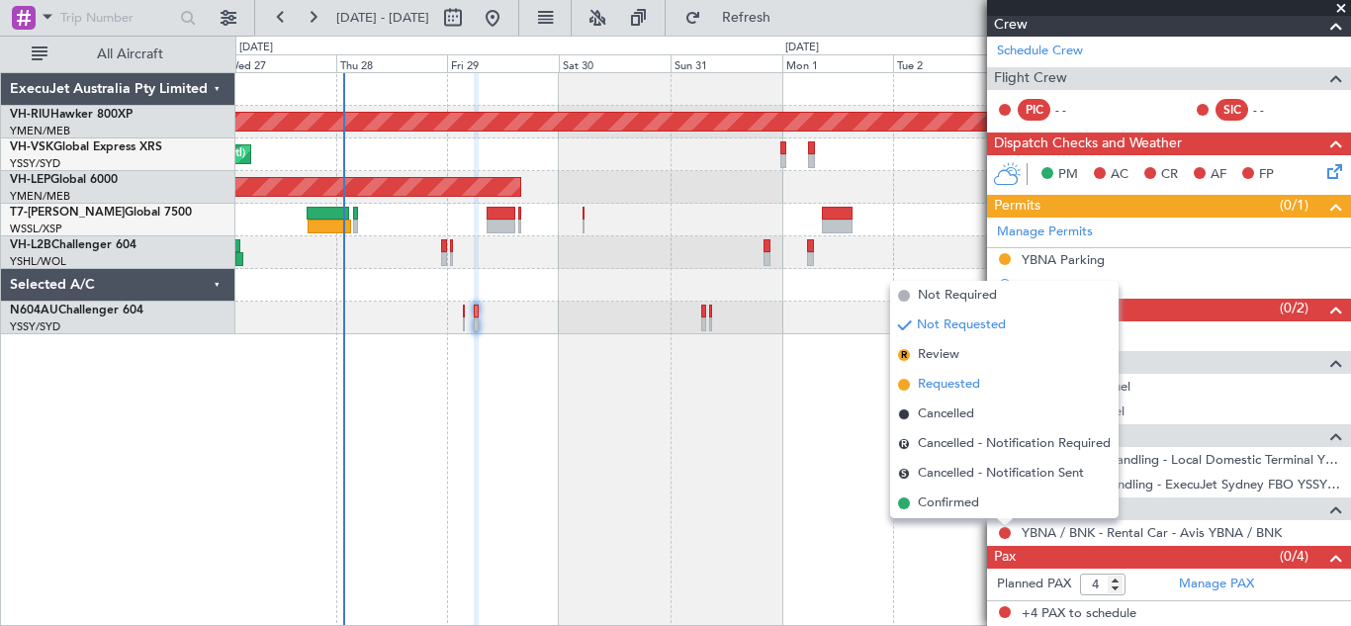
click at [937, 379] on span "Requested" at bounding box center [949, 385] width 62 height 20
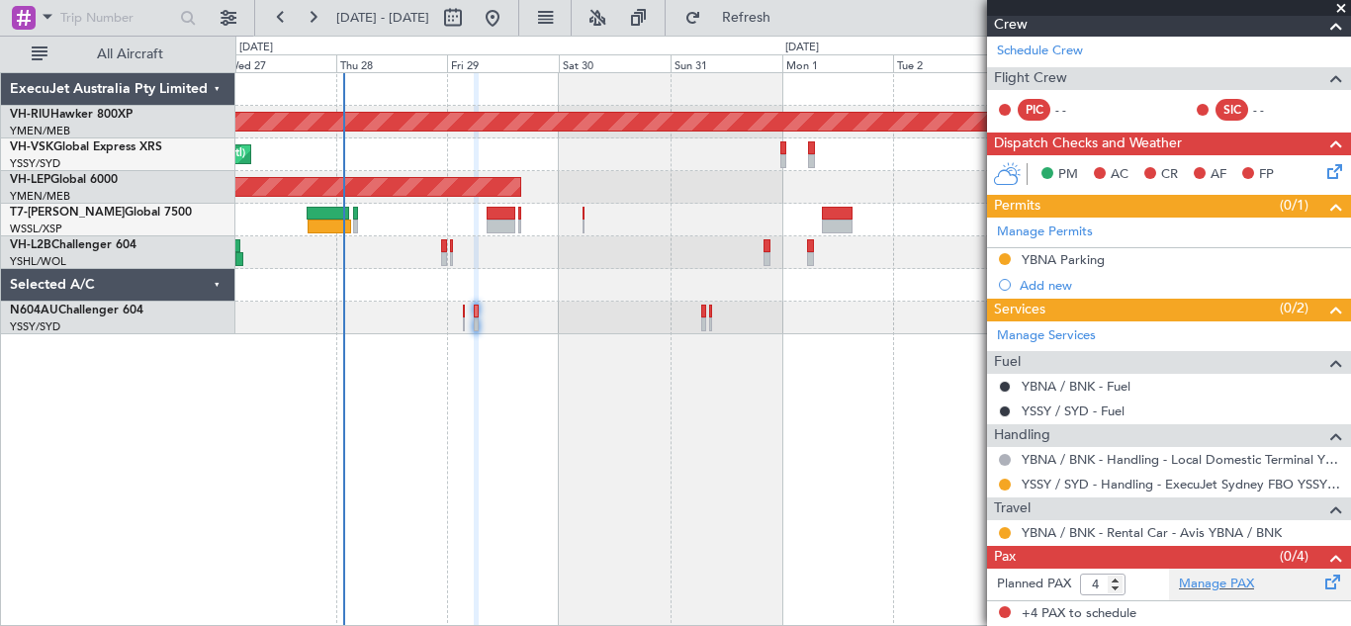
click at [1322, 582] on span at bounding box center [1334, 578] width 24 height 15
click at [788, 20] on span "Refresh" at bounding box center [746, 18] width 83 height 14
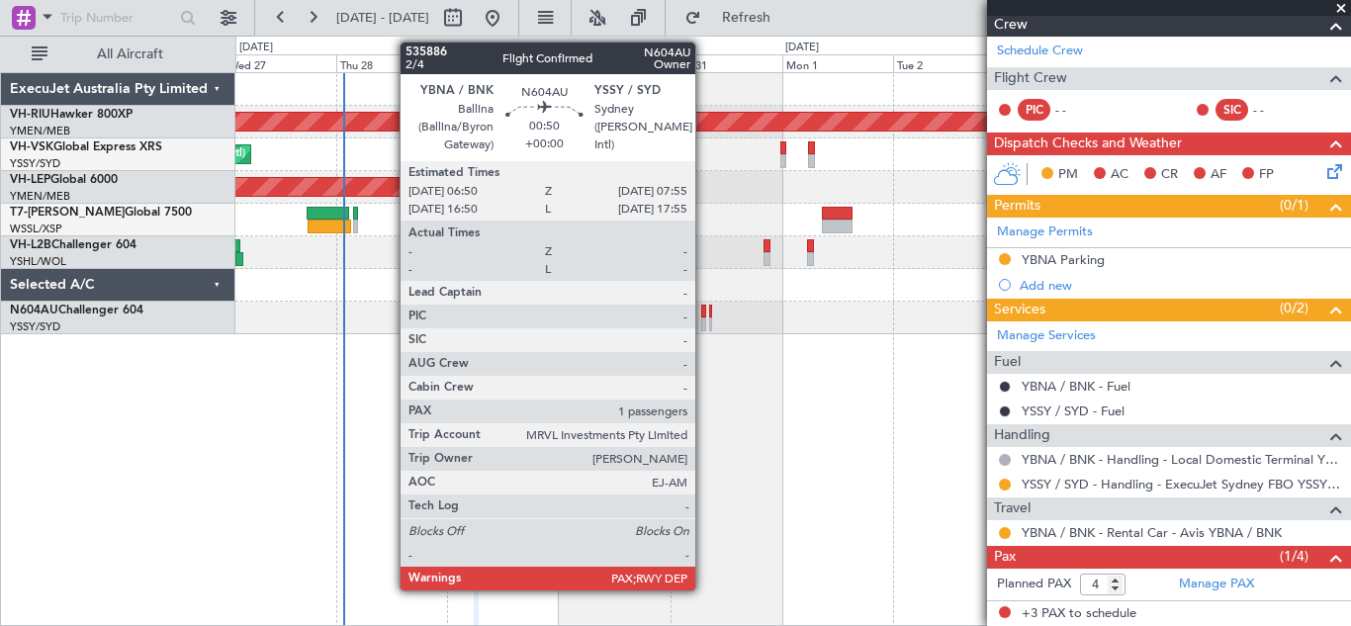
click at [704, 318] on div at bounding box center [704, 325] width 6 height 14
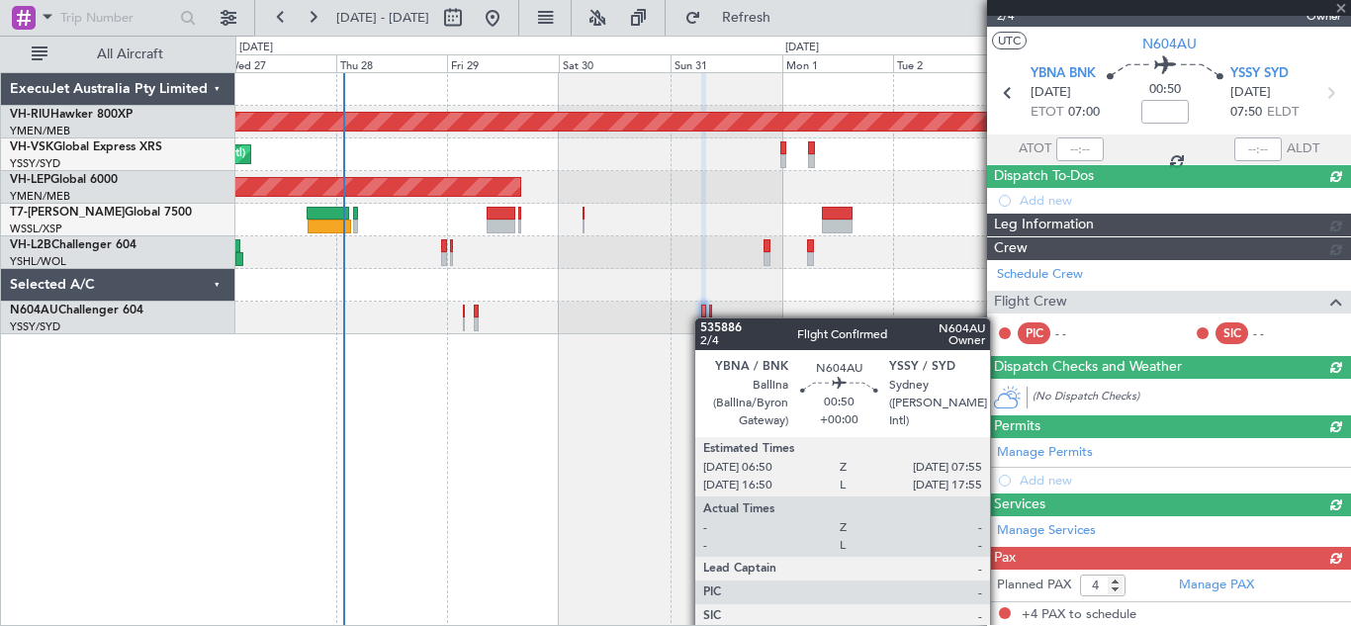
scroll to position [224, 0]
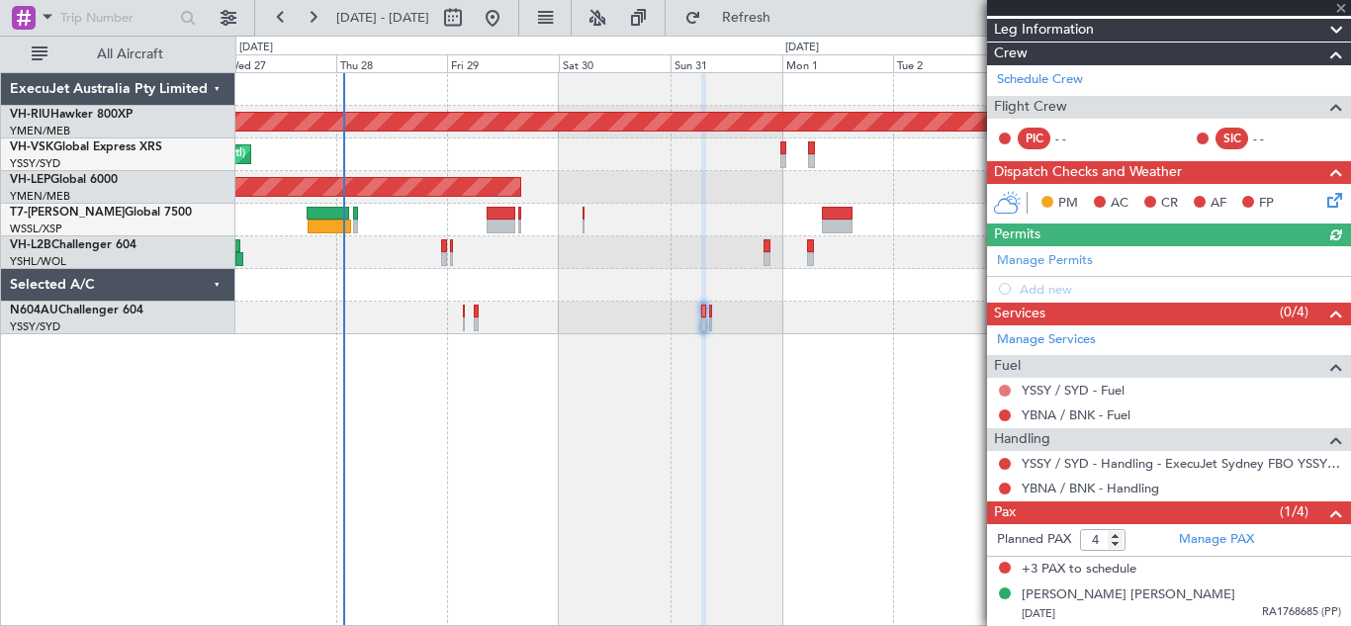
click at [1002, 389] on button at bounding box center [1005, 391] width 12 height 12
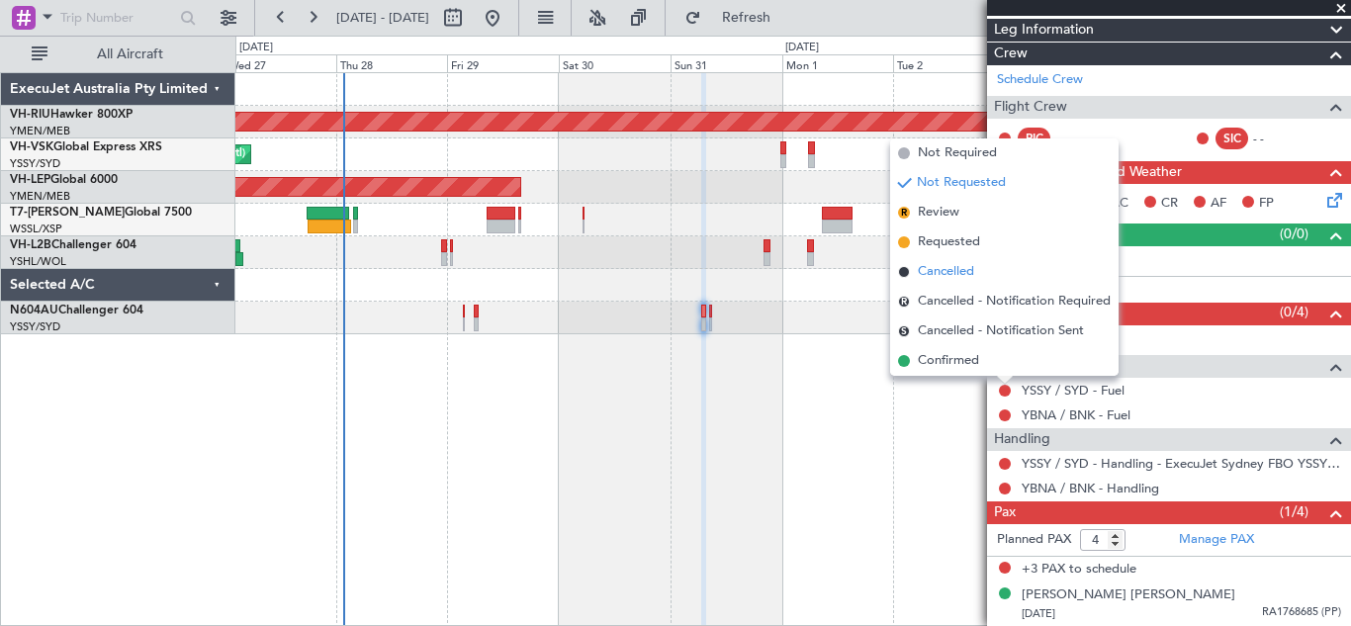
click at [946, 271] on span "Cancelled" at bounding box center [946, 272] width 56 height 20
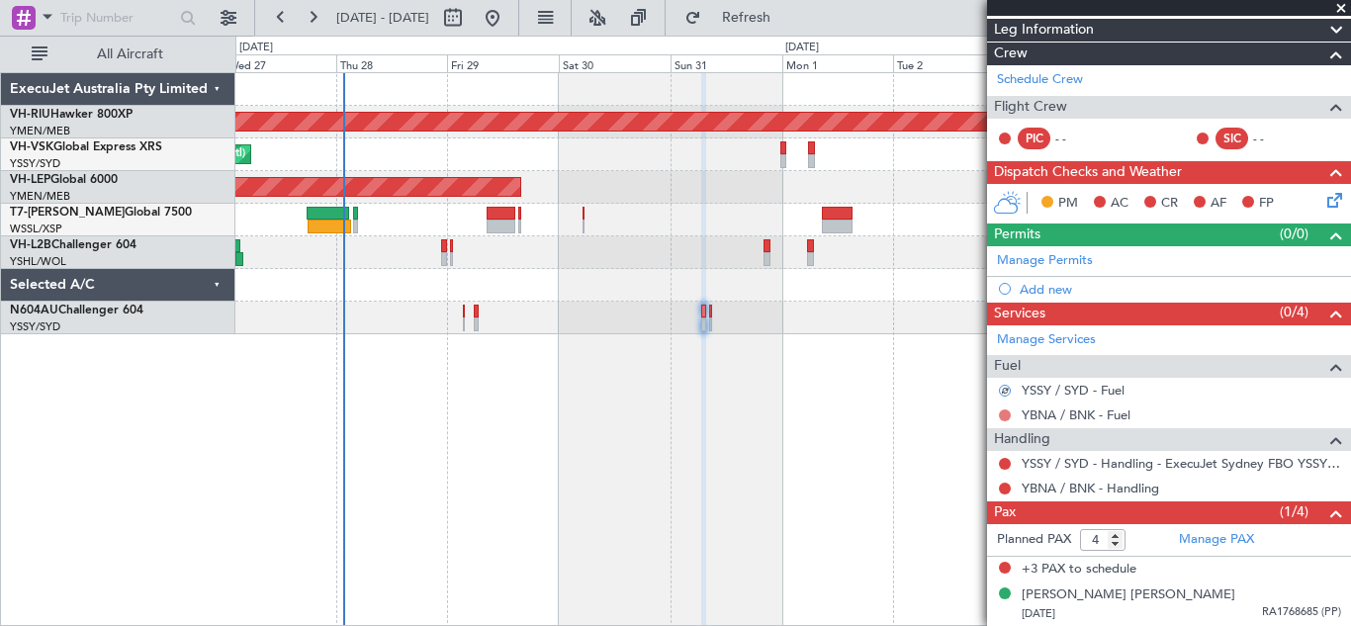
click at [1006, 415] on button at bounding box center [1005, 416] width 12 height 12
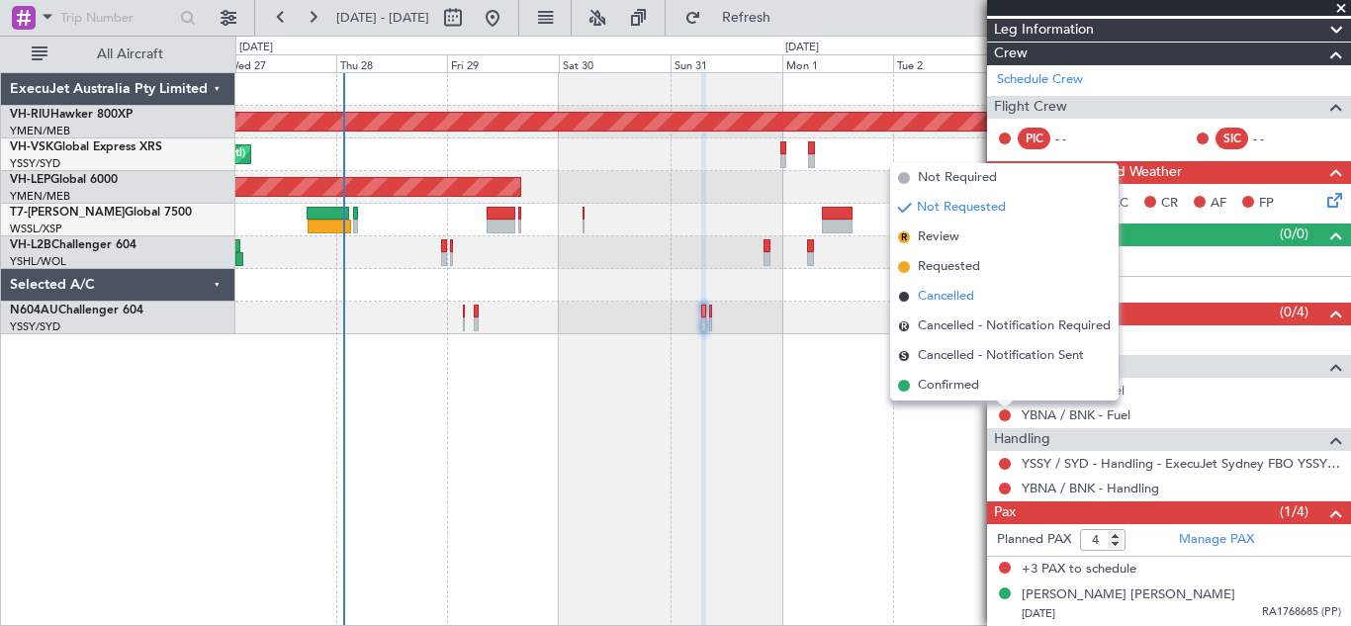
click at [936, 295] on span "Cancelled" at bounding box center [946, 297] width 56 height 20
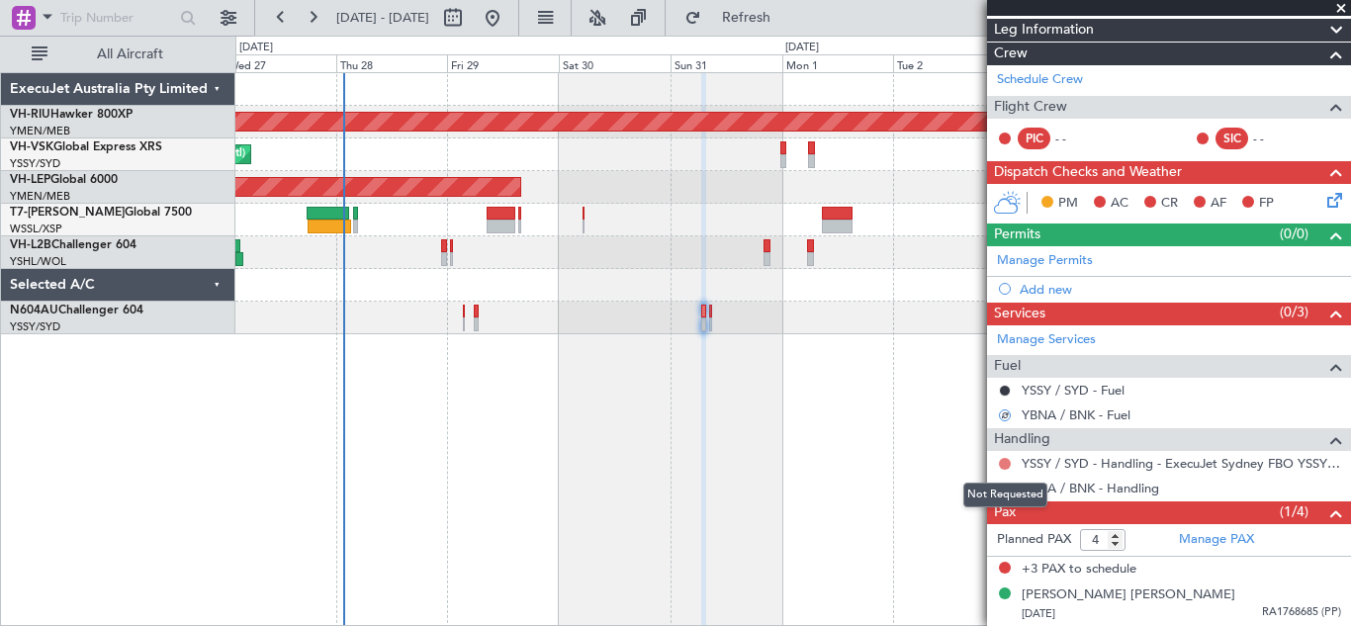
click at [1005, 465] on button at bounding box center [1005, 464] width 12 height 12
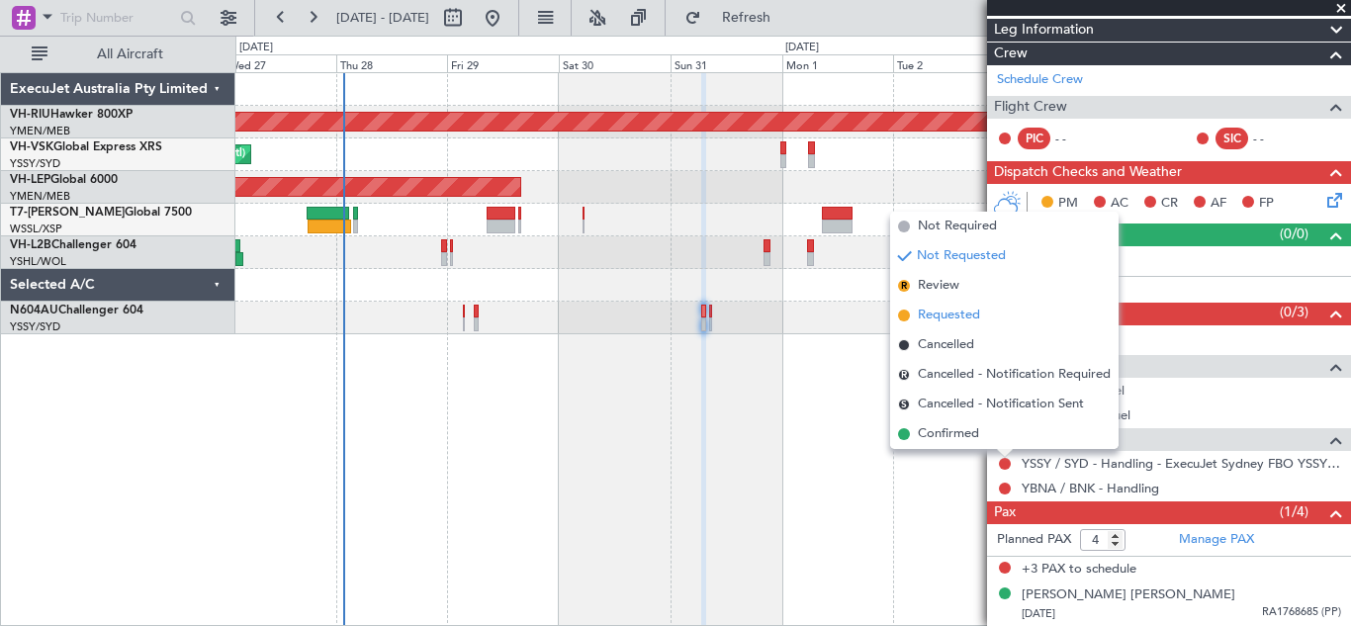
click at [944, 317] on span "Requested" at bounding box center [949, 316] width 62 height 20
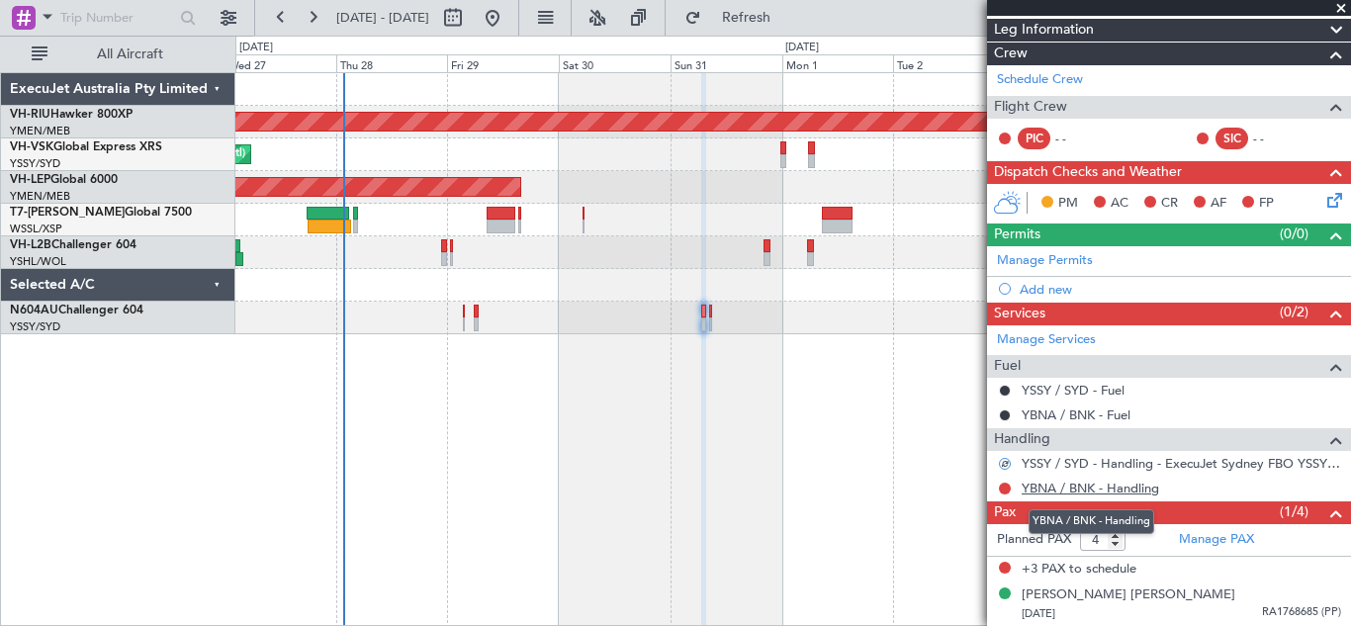
click at [1062, 486] on link "YBNA / BNK - Handling" at bounding box center [1091, 488] width 138 height 17
click at [788, 25] on span "Refresh" at bounding box center [746, 18] width 83 height 14
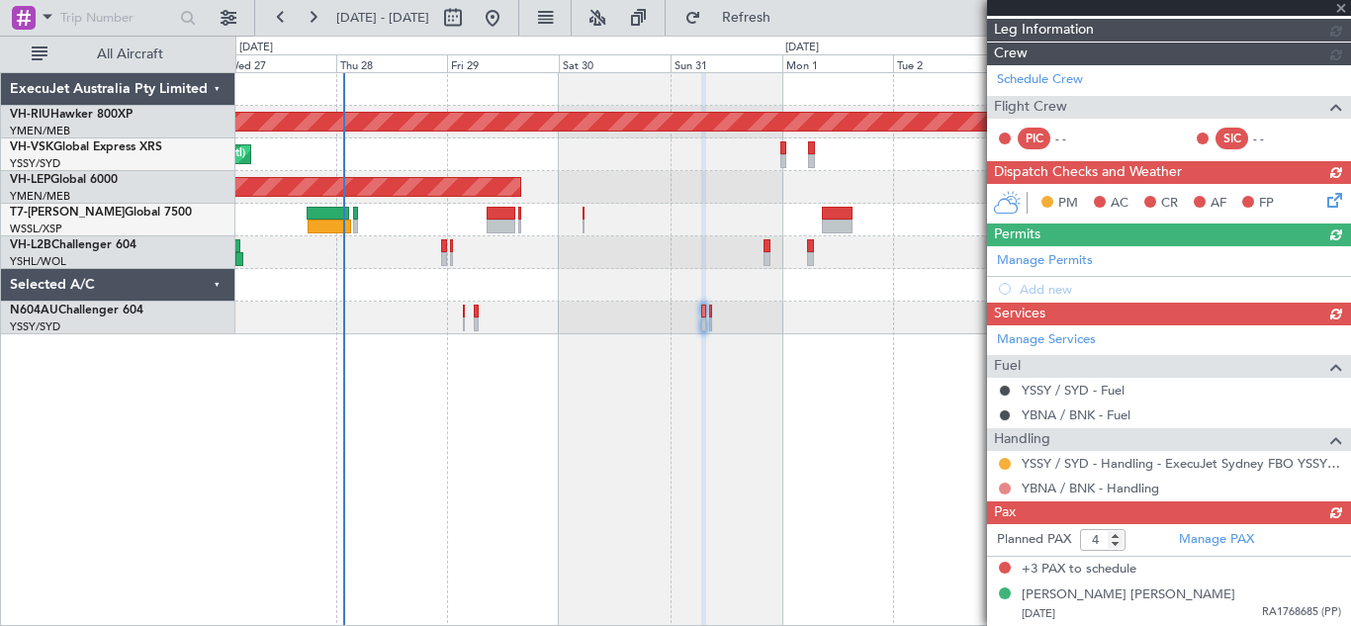
click at [1006, 488] on div "Manage Services Fuel YSSY / SYD - Fuel YBNA / BNK - Fuel Handling YSSY / SYD - …" at bounding box center [1169, 413] width 364 height 176
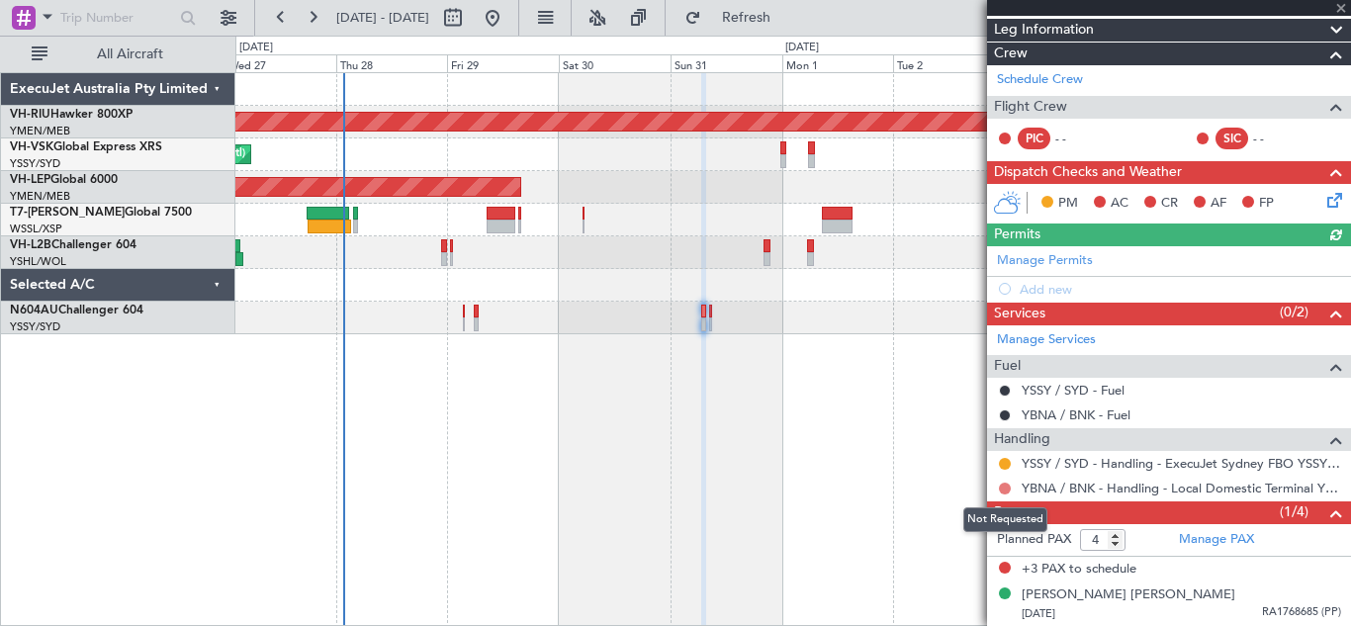
click at [1006, 488] on button at bounding box center [1005, 489] width 12 height 12
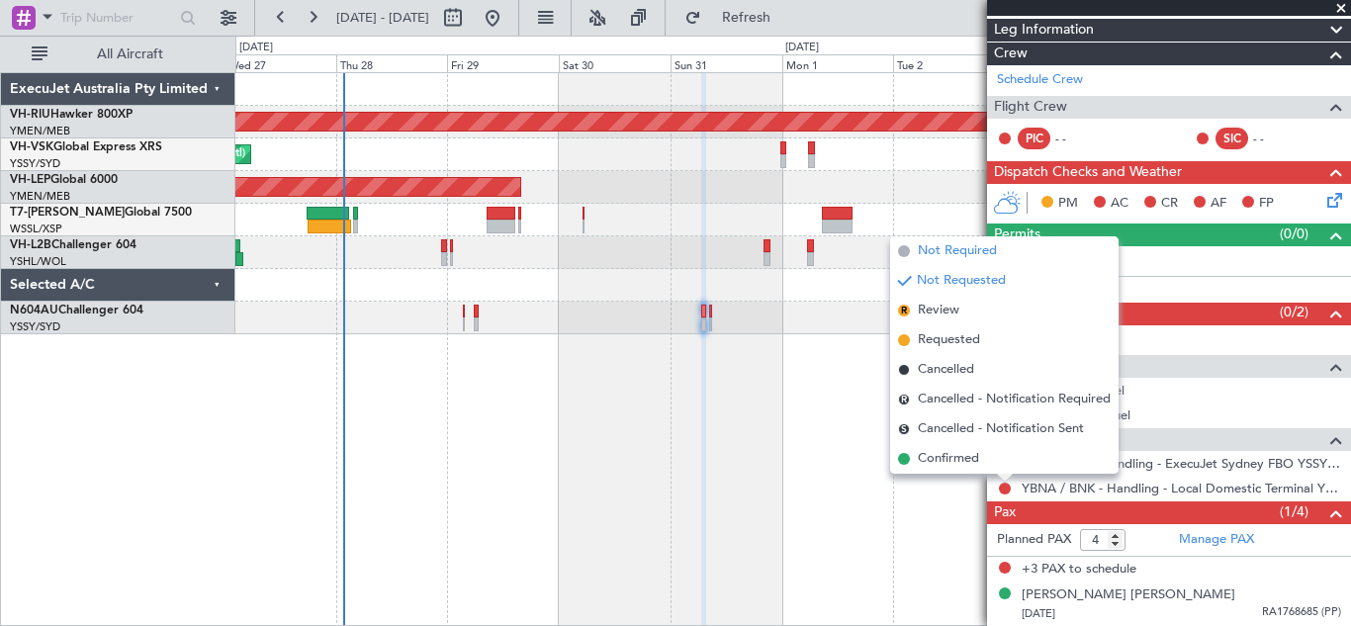
click at [943, 248] on span "Not Required" at bounding box center [957, 251] width 79 height 20
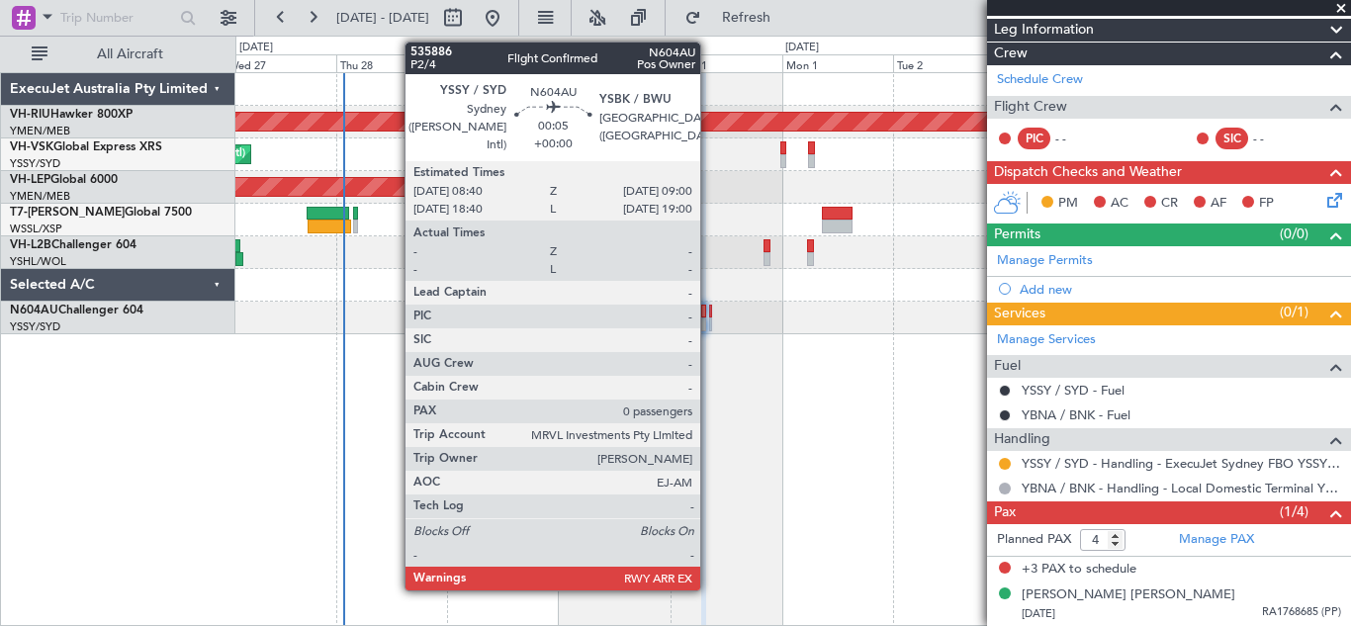
click at [709, 316] on div at bounding box center [710, 312] width 2 height 14
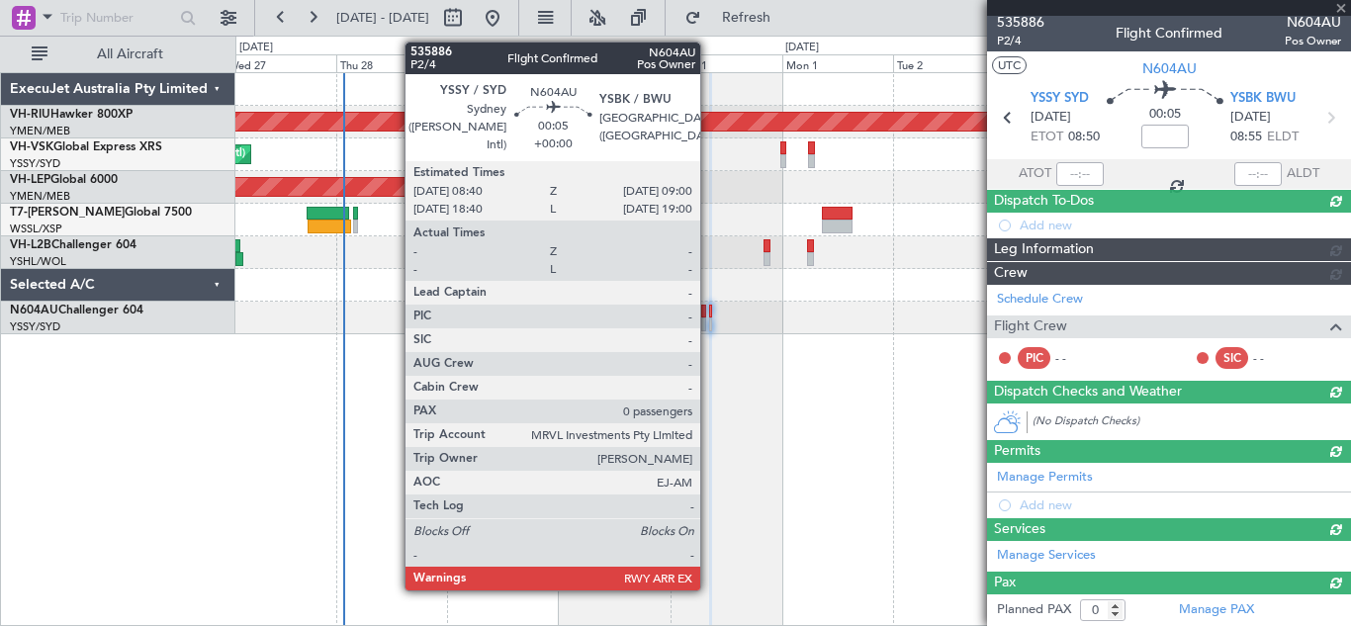
scroll to position [153, 0]
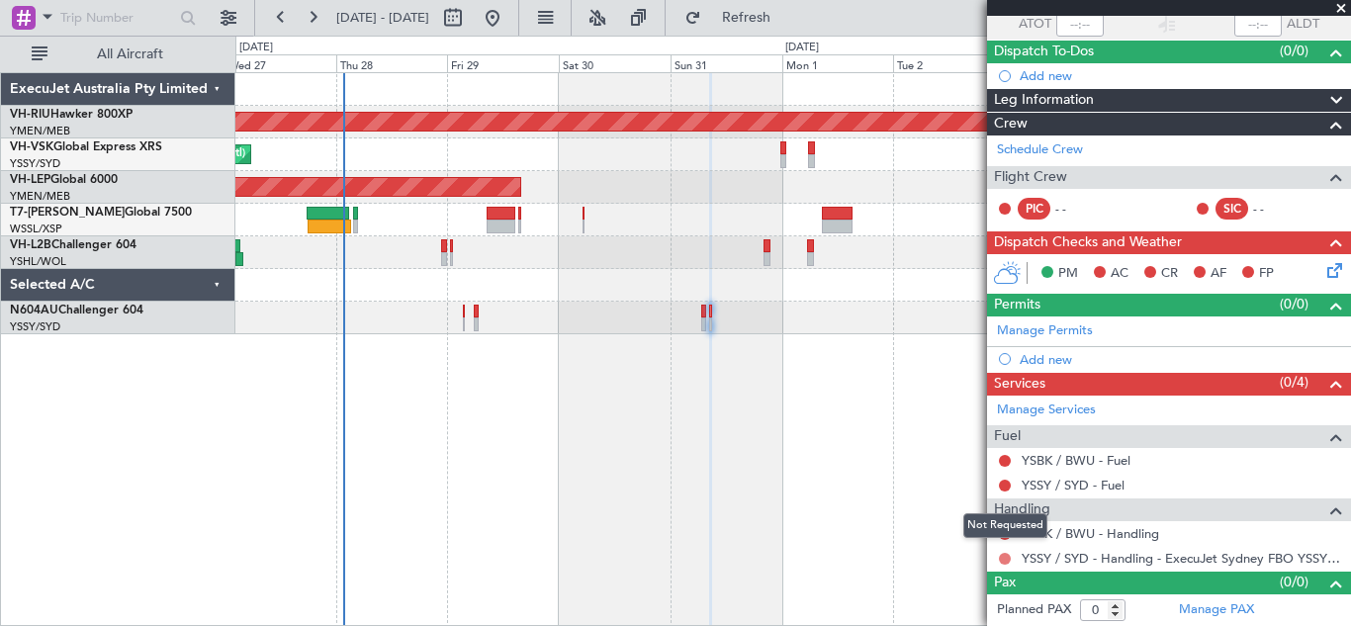
click at [1005, 560] on button at bounding box center [1005, 559] width 12 height 12
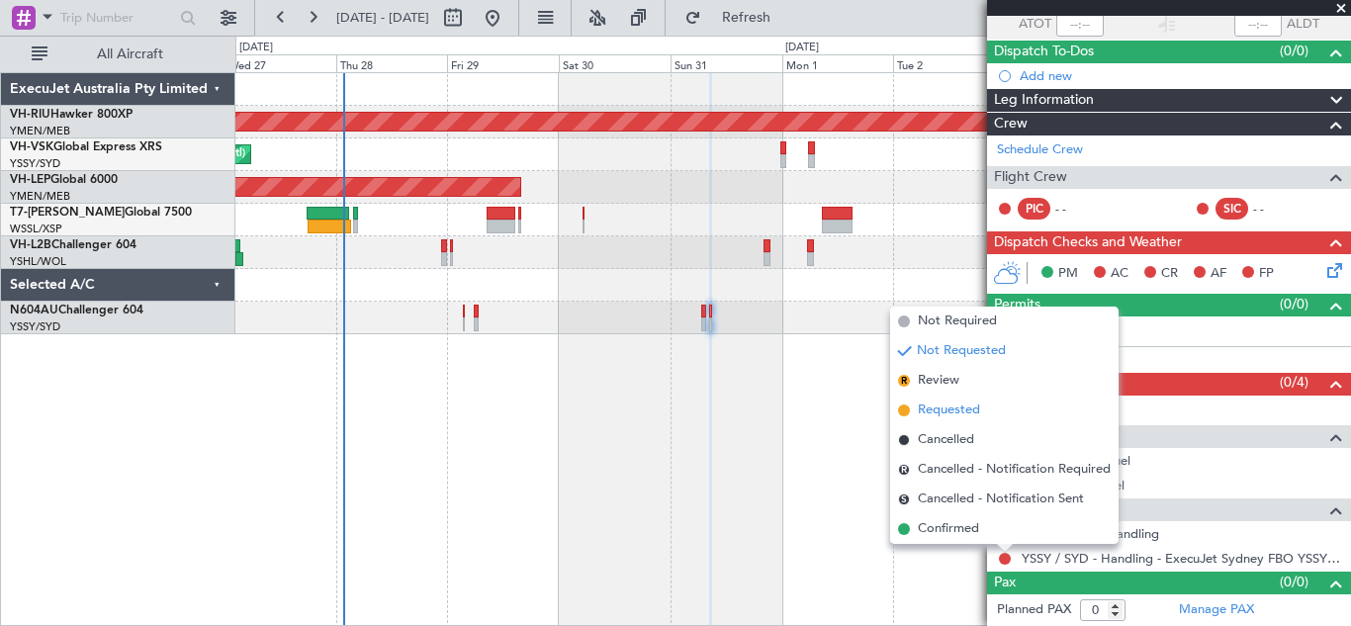
click at [940, 410] on span "Requested" at bounding box center [949, 411] width 62 height 20
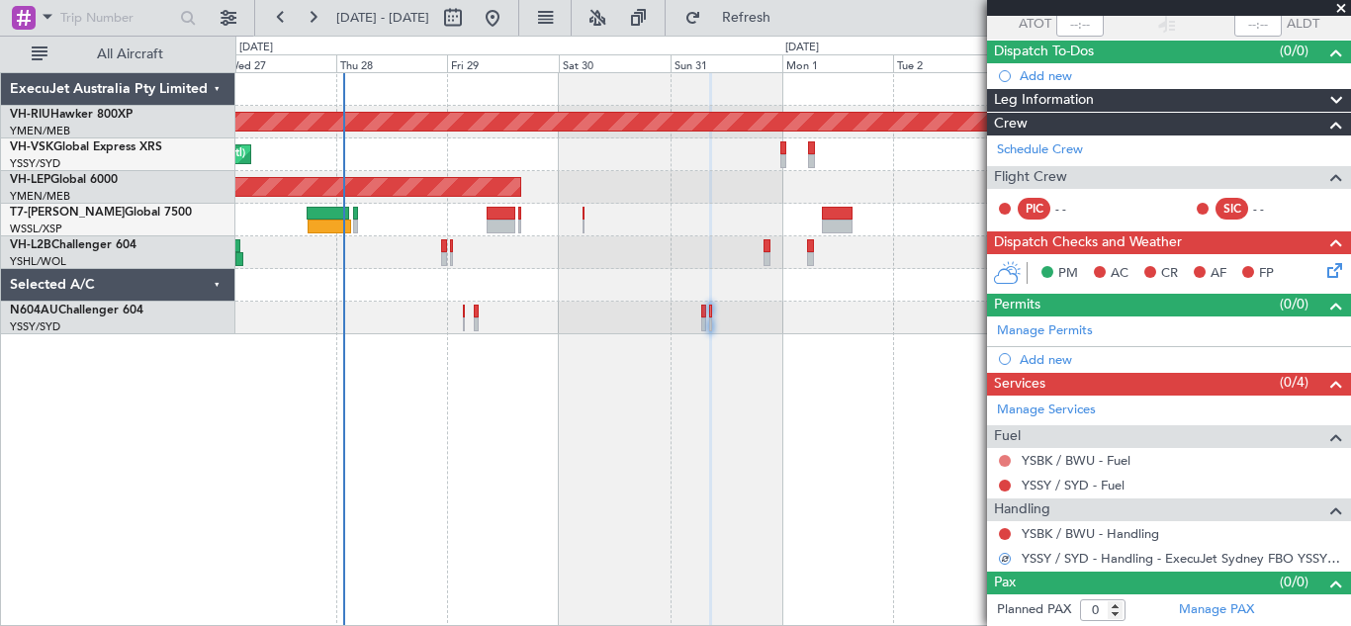
click at [1004, 459] on button at bounding box center [1005, 461] width 12 height 12
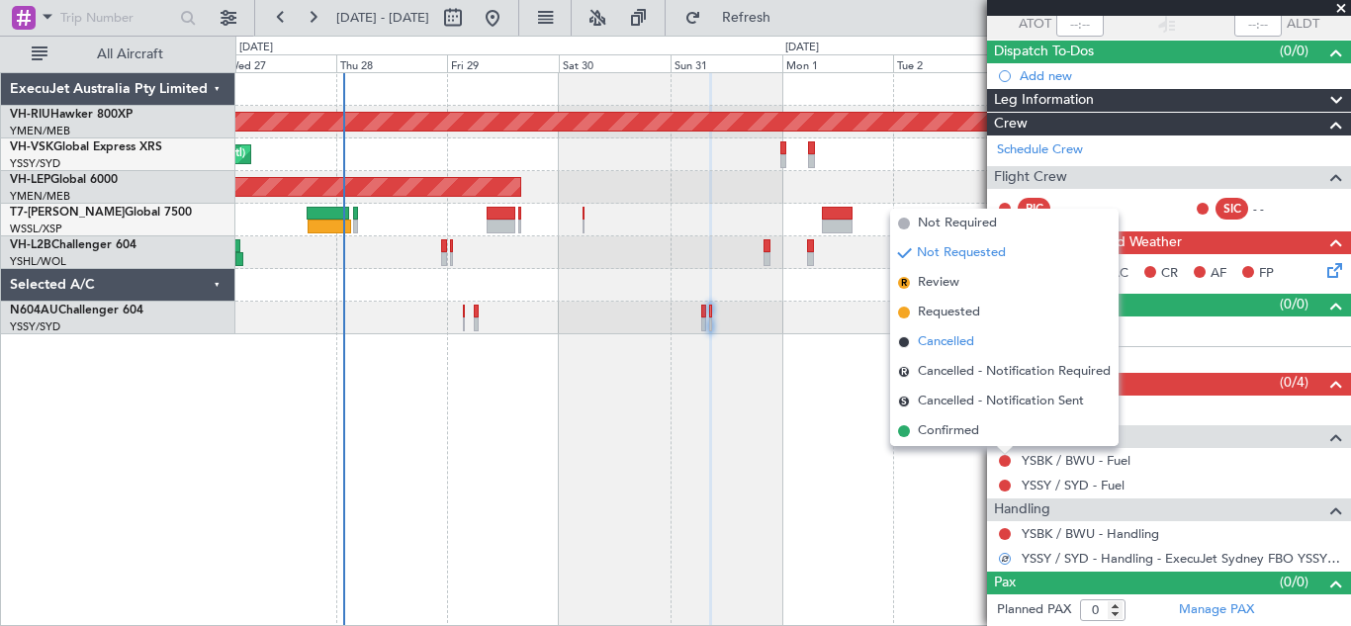
click at [949, 341] on span "Cancelled" at bounding box center [946, 342] width 56 height 20
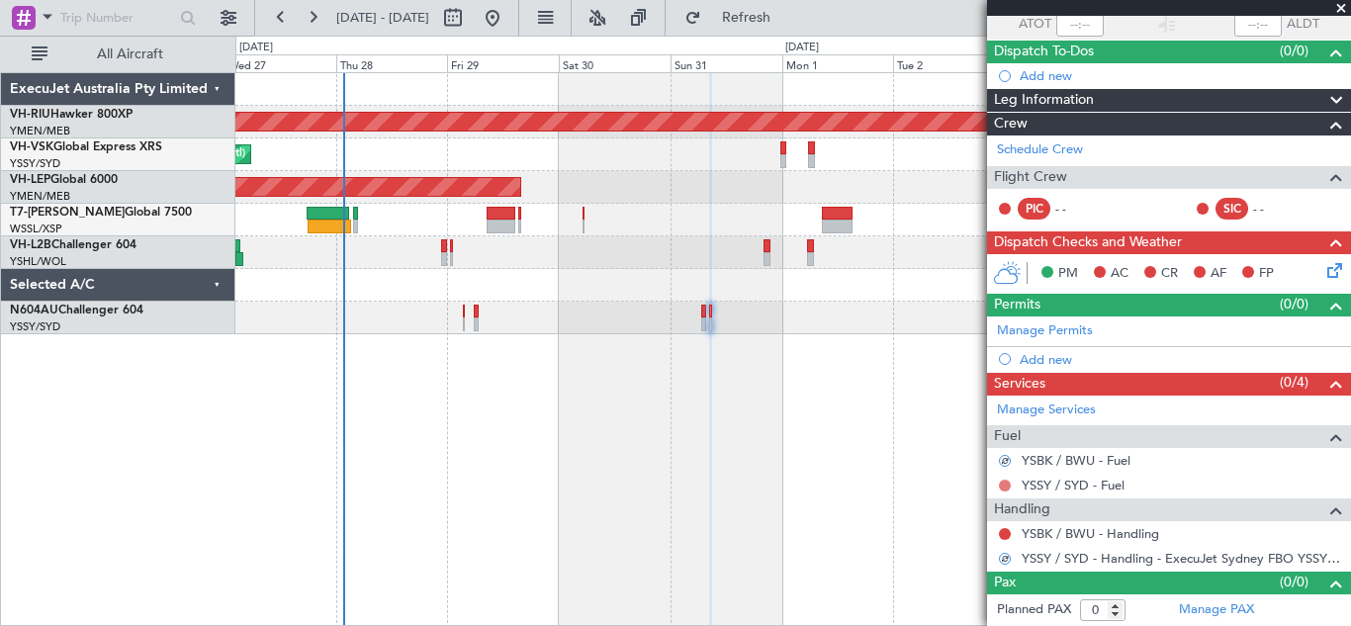
click at [1007, 488] on button at bounding box center [1005, 486] width 12 height 12
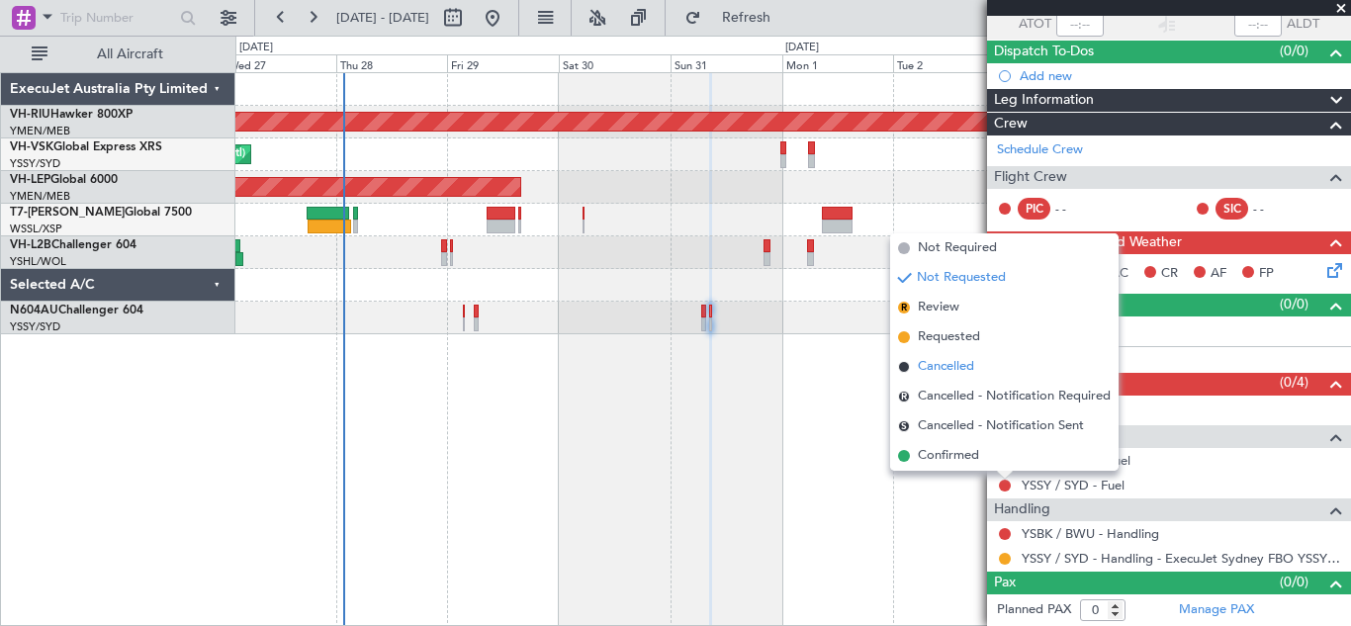
click at [940, 365] on span "Cancelled" at bounding box center [946, 367] width 56 height 20
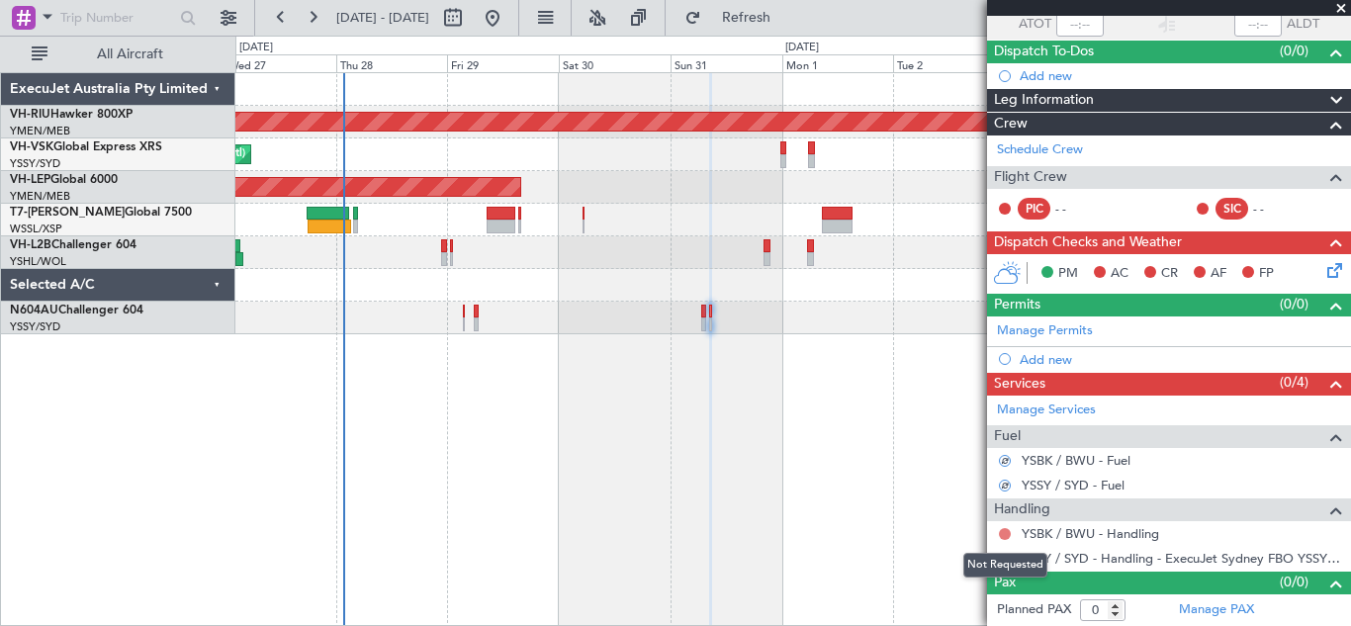
click at [1003, 533] on button at bounding box center [1005, 534] width 12 height 12
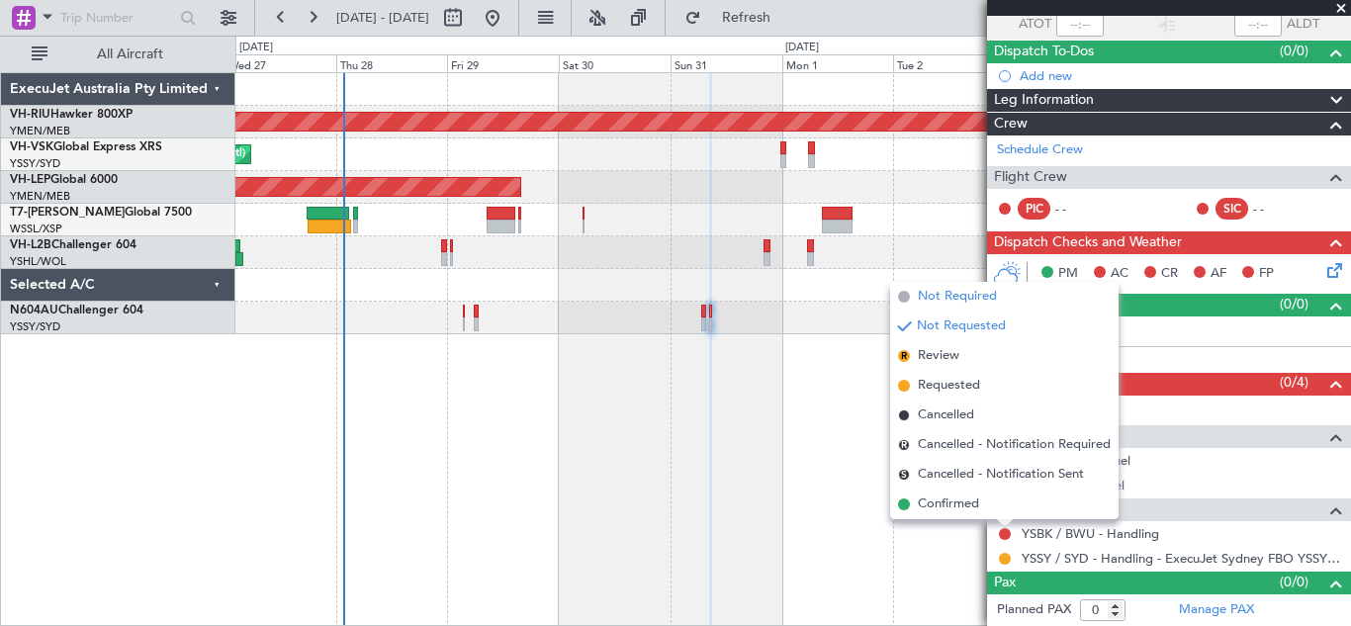
click at [938, 296] on span "Not Required" at bounding box center [957, 297] width 79 height 20
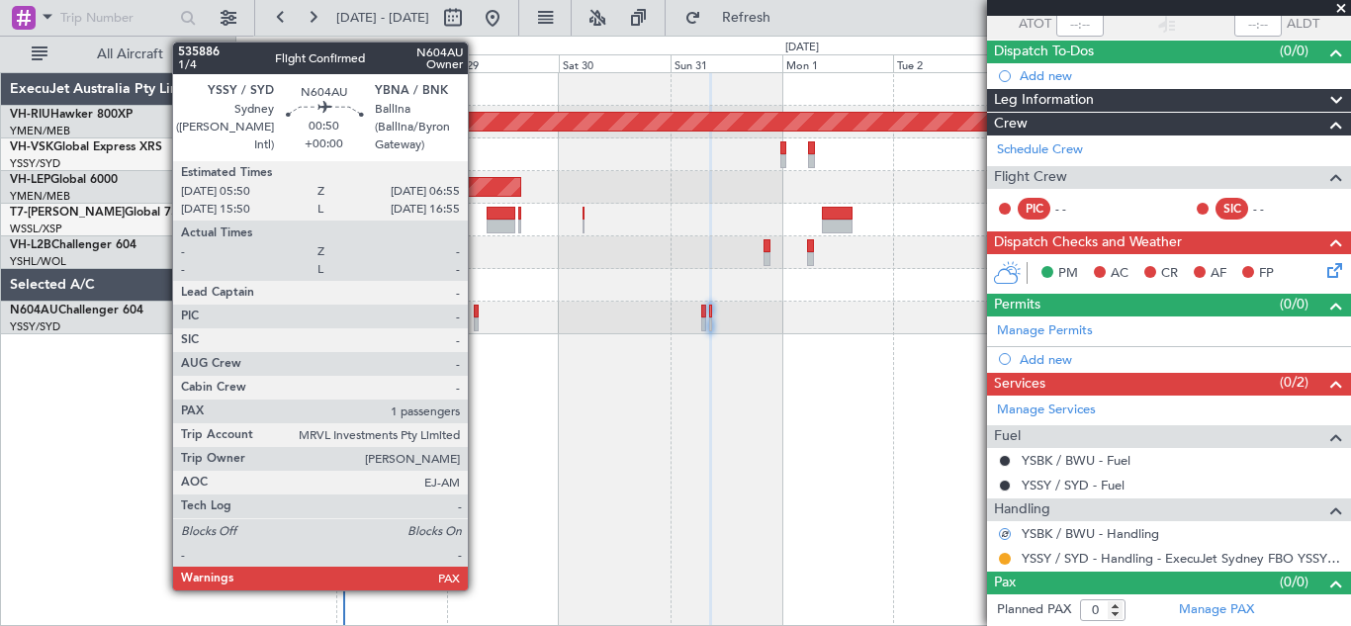
click at [477, 316] on div at bounding box center [477, 312] width 6 height 14
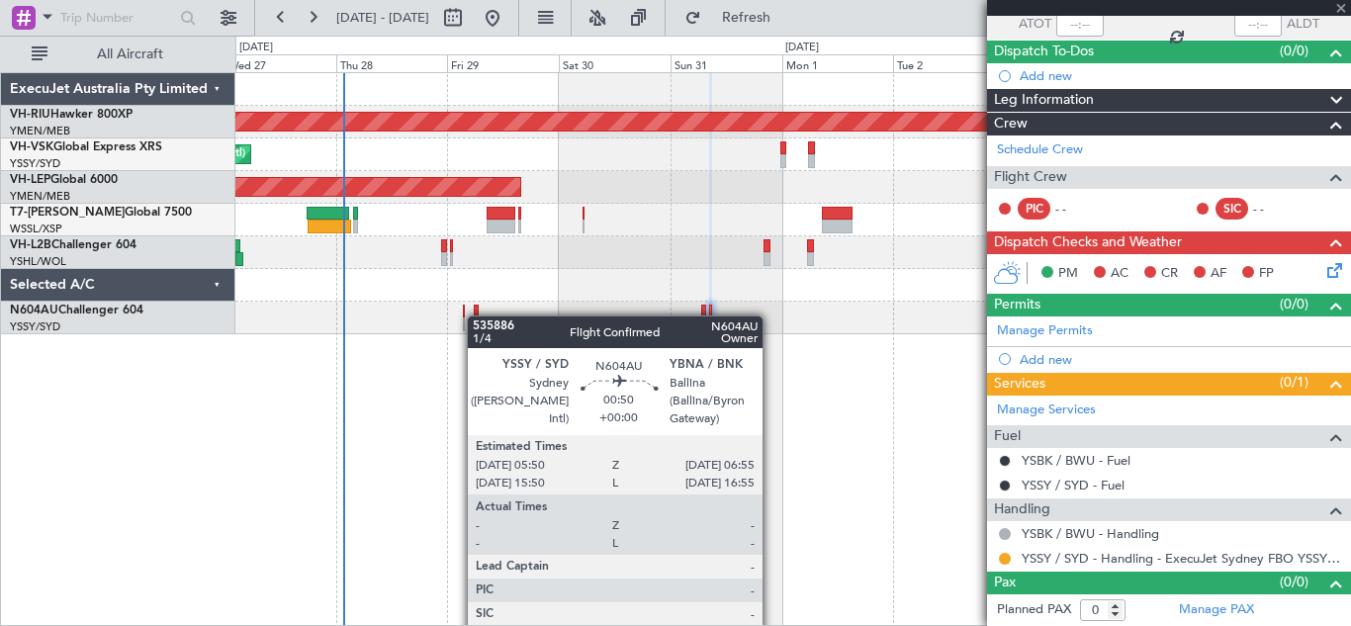
type input "4"
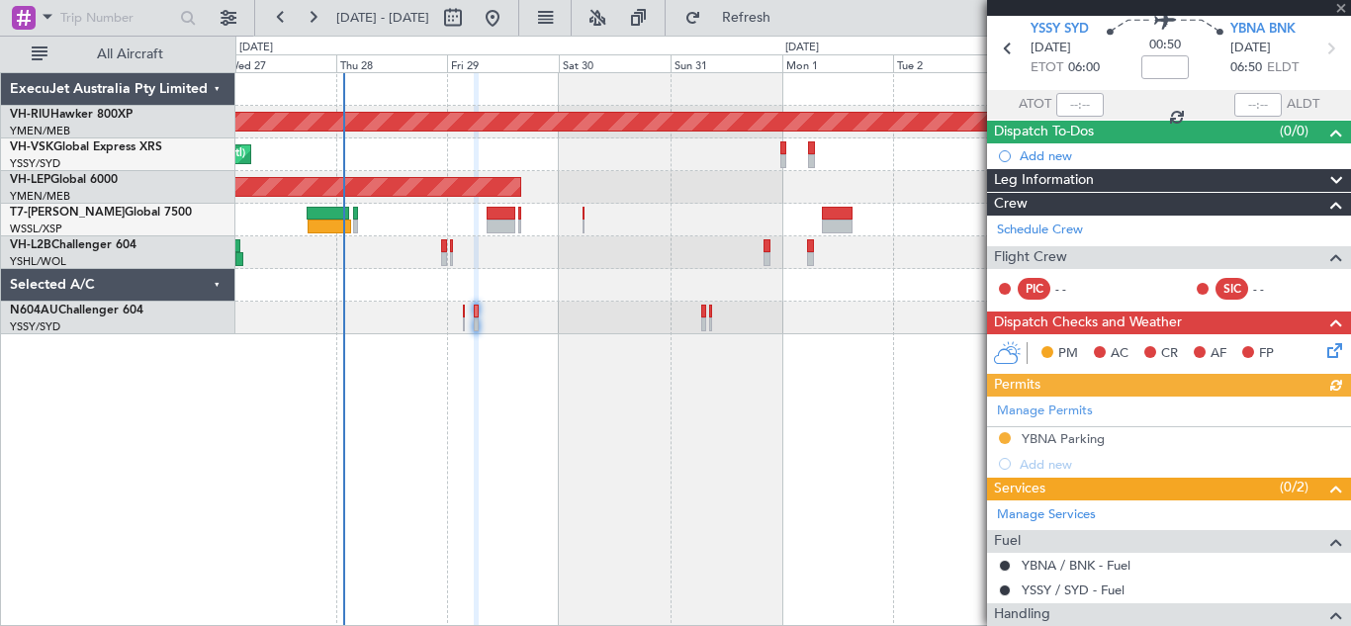
scroll to position [0, 0]
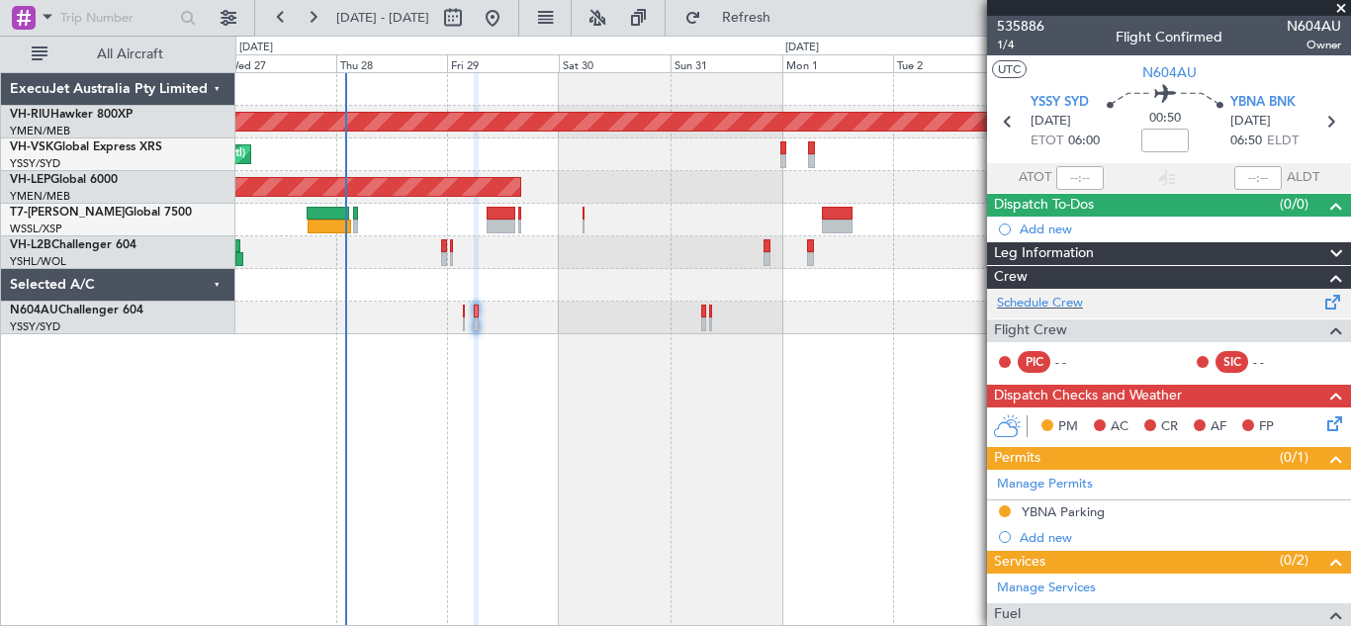
click at [1322, 306] on span at bounding box center [1334, 298] width 24 height 15
